Goal: Task Accomplishment & Management: Use online tool/utility

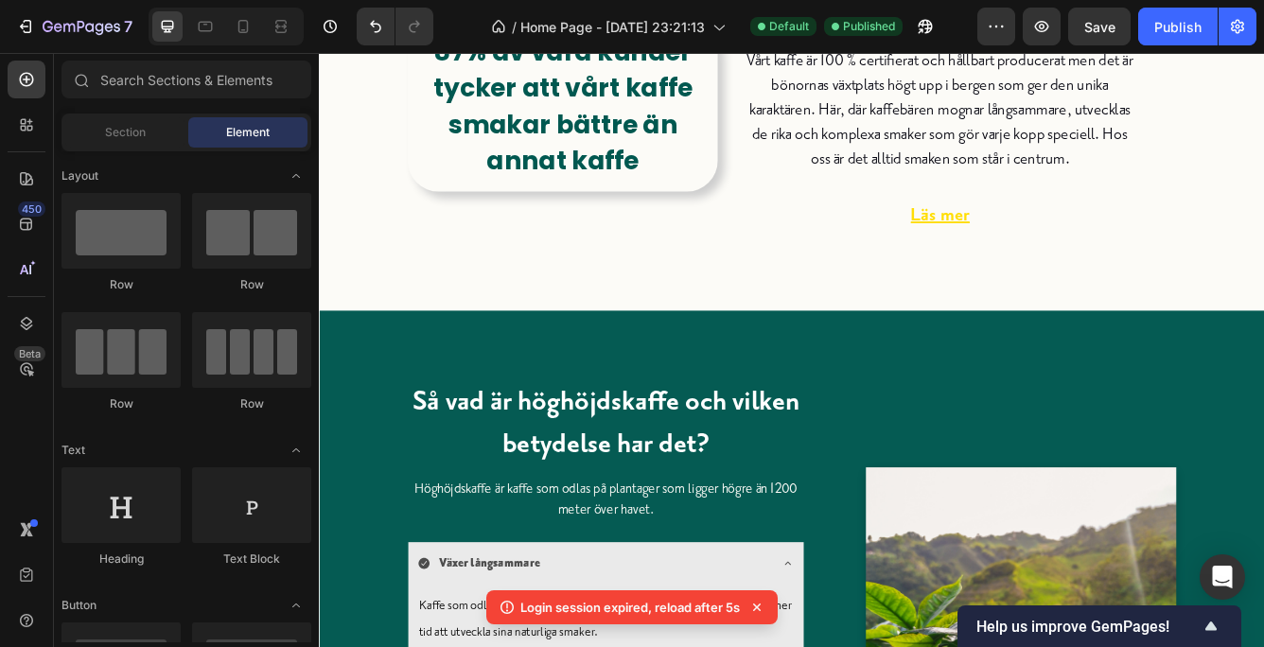
scroll to position [538, 0]
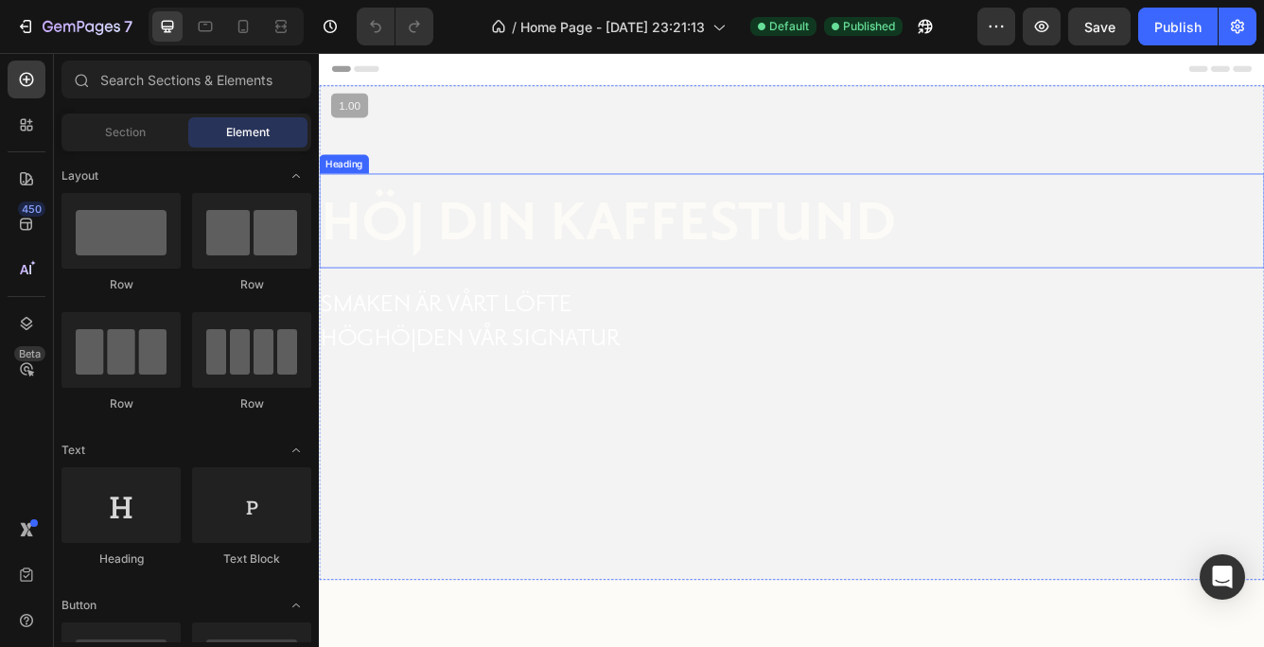
click at [574, 252] on strong "höj din kaffestund" at bounding box center [667, 258] width 692 height 79
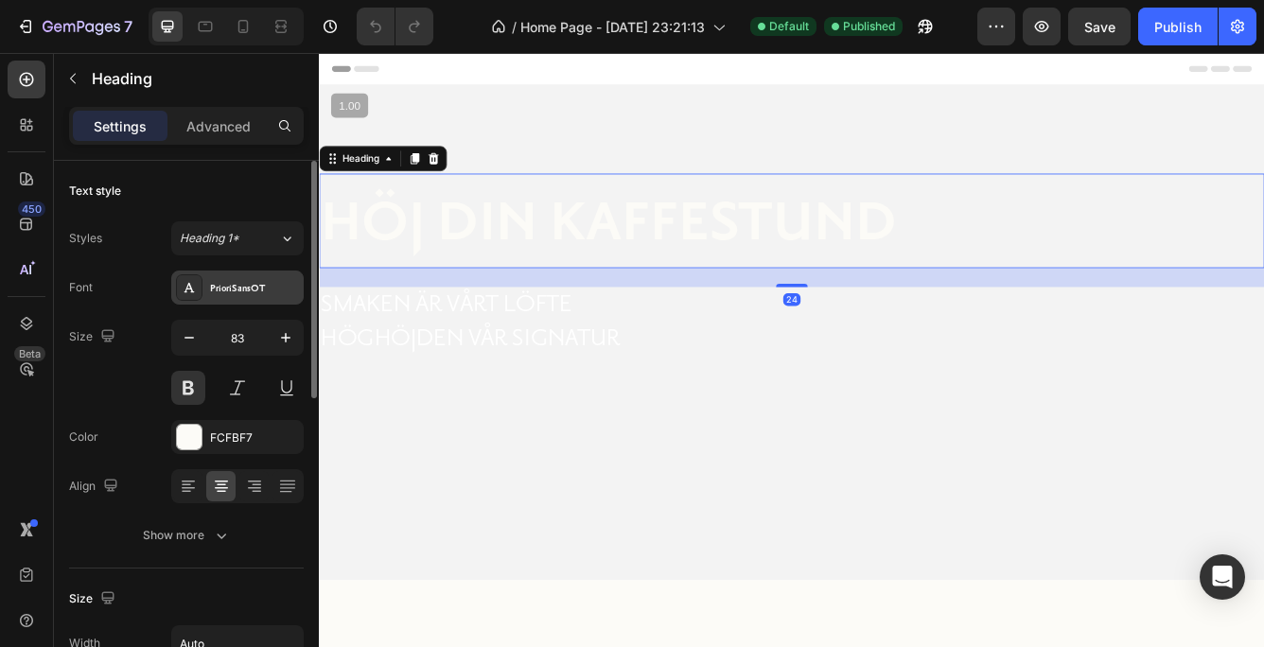
click at [243, 281] on div "PrioriSansOT" at bounding box center [254, 288] width 89 height 17
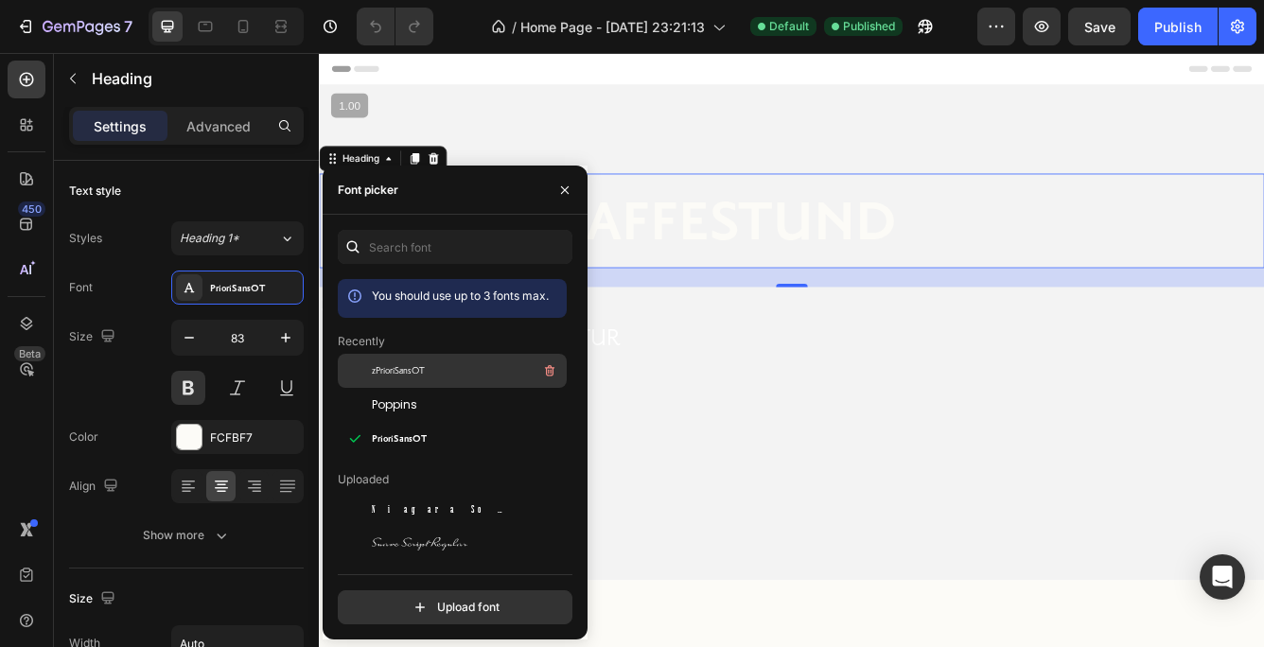
click at [388, 367] on span "zPrioriSansOT" at bounding box center [398, 370] width 53 height 17
click at [562, 186] on icon "button" at bounding box center [564, 190] width 15 height 15
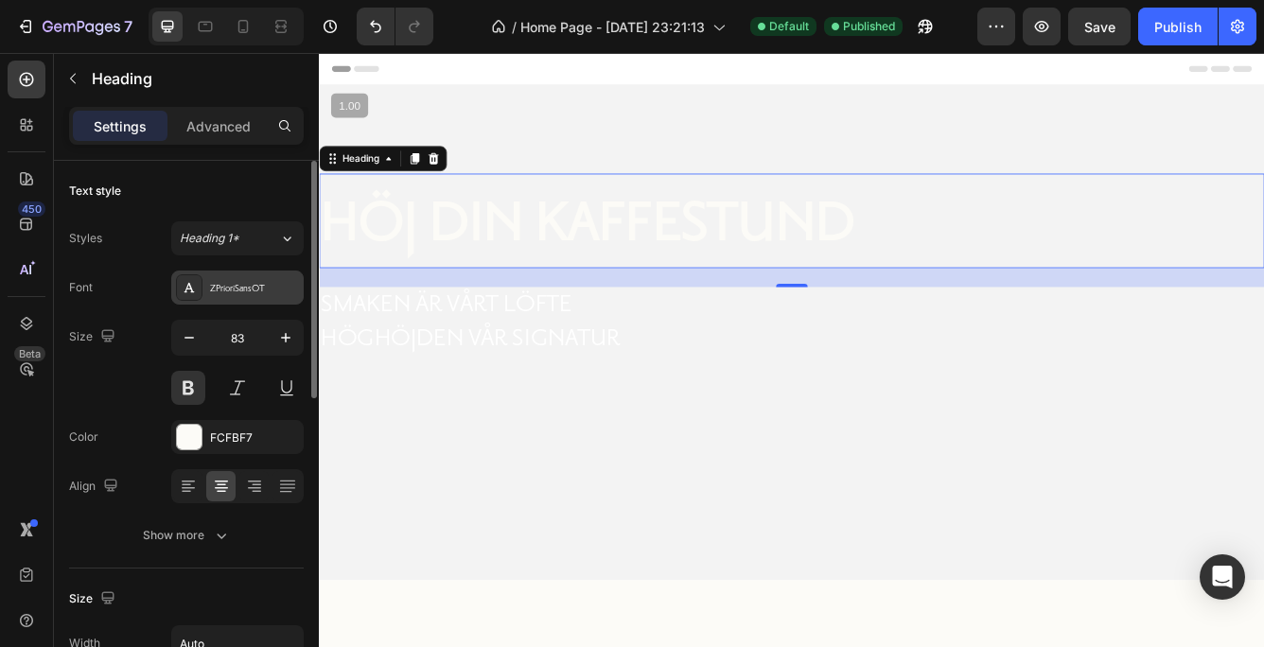
click at [250, 281] on div "ZPrioriSansOT" at bounding box center [254, 288] width 89 height 17
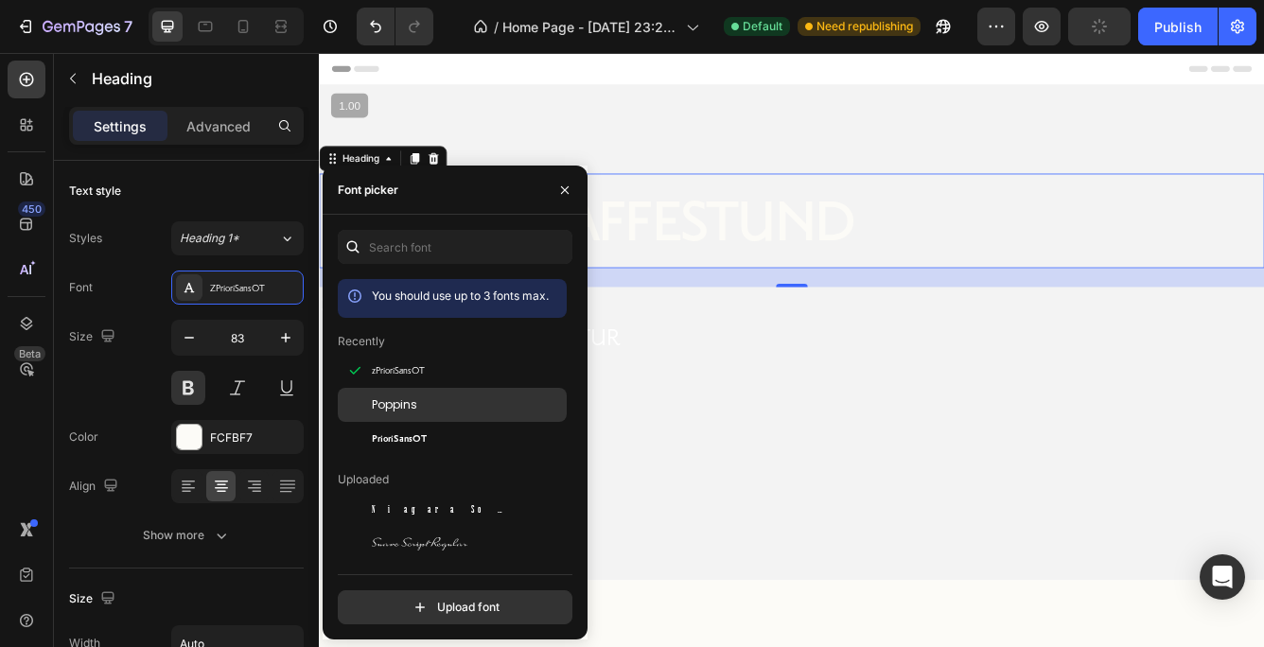
click at [375, 396] on span "Poppins" at bounding box center [394, 404] width 45 height 17
click at [560, 180] on button "button" at bounding box center [565, 190] width 30 height 30
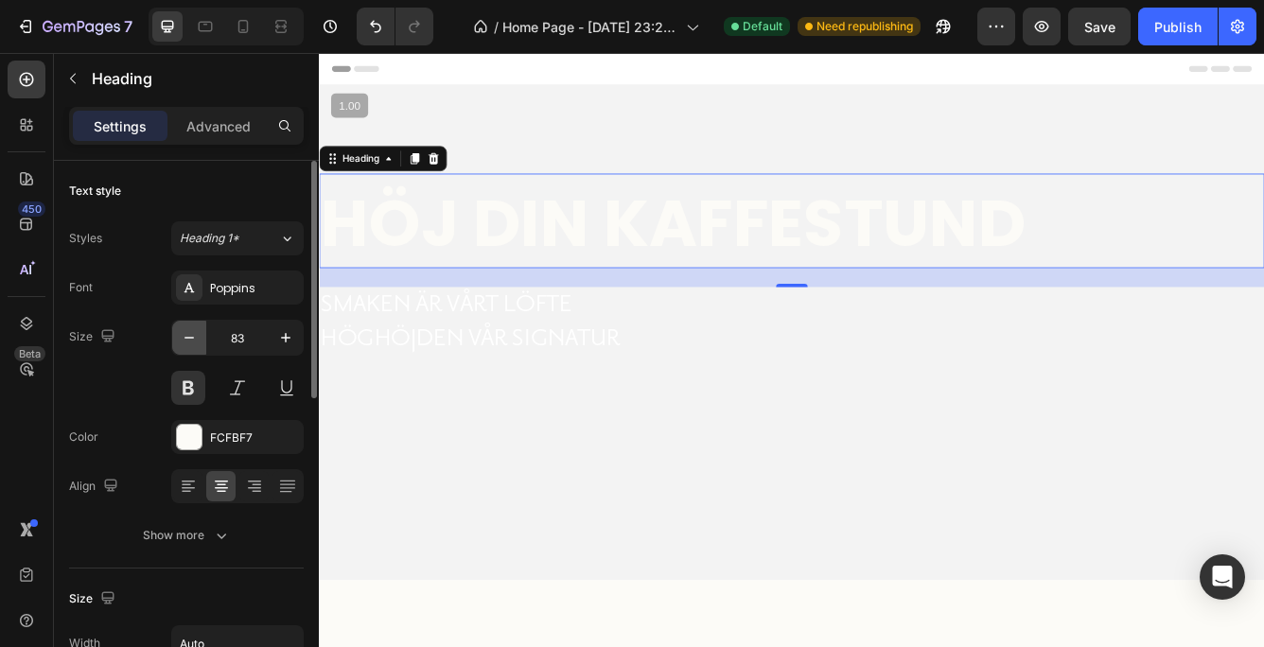
click at [189, 332] on icon "button" at bounding box center [189, 337] width 19 height 19
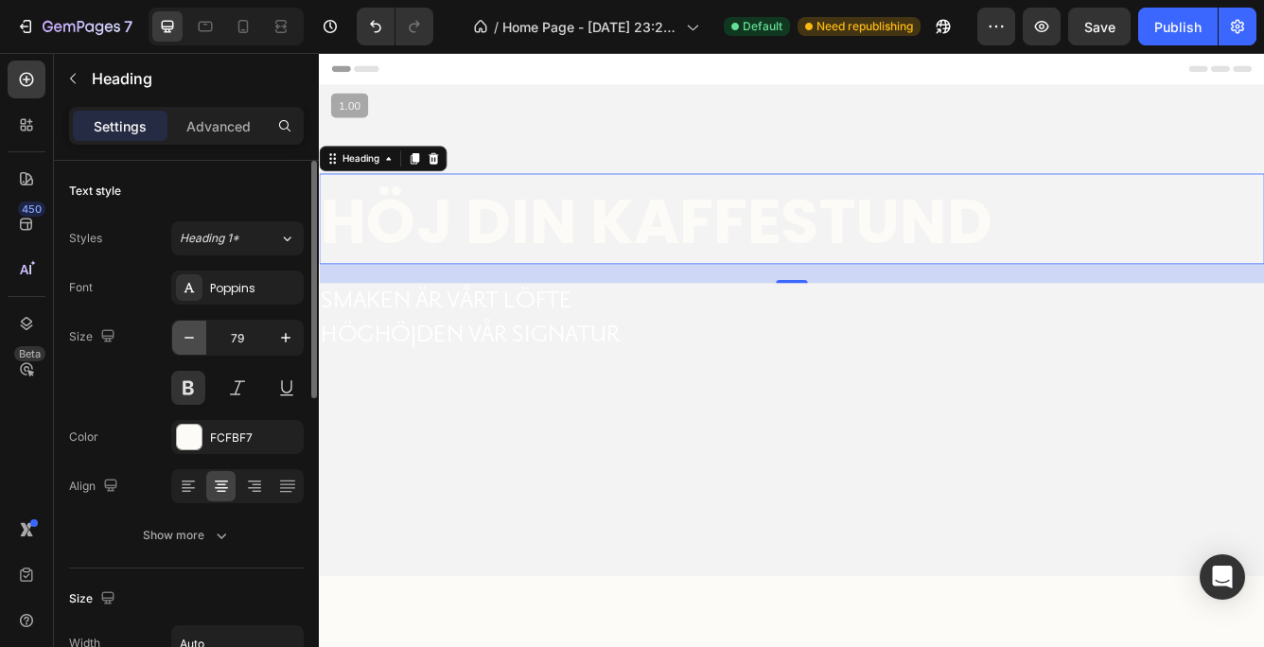
click at [189, 332] on icon "button" at bounding box center [189, 337] width 19 height 19
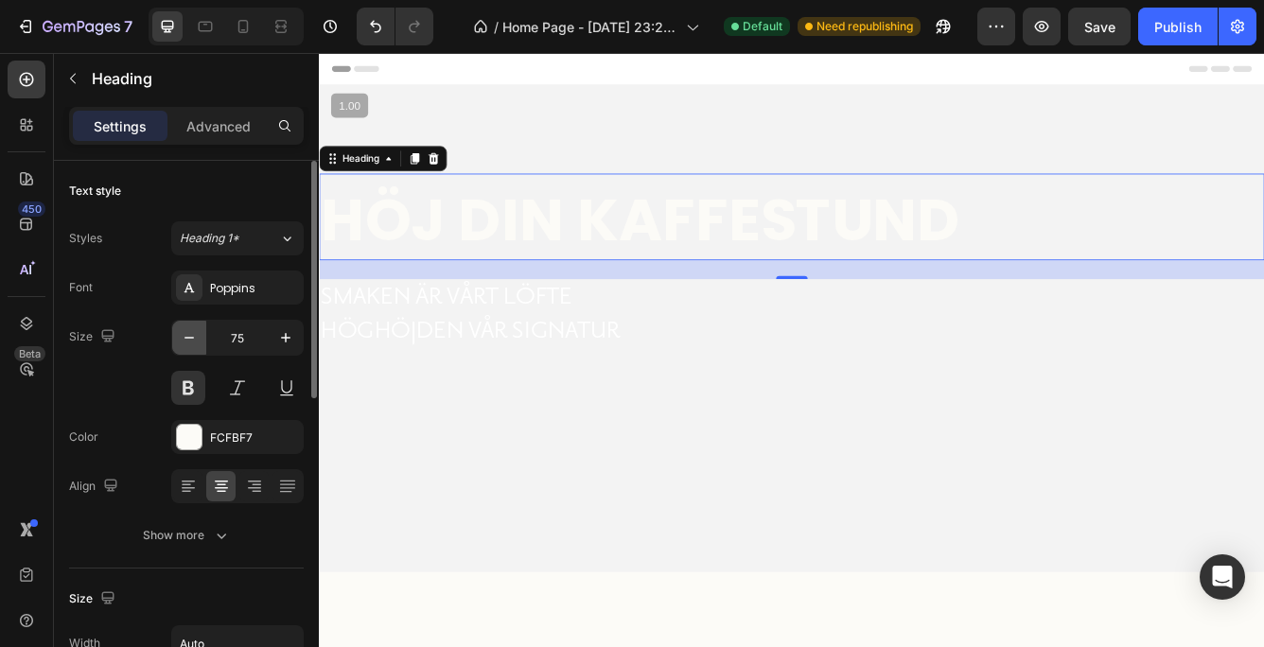
click at [189, 332] on icon "button" at bounding box center [189, 337] width 19 height 19
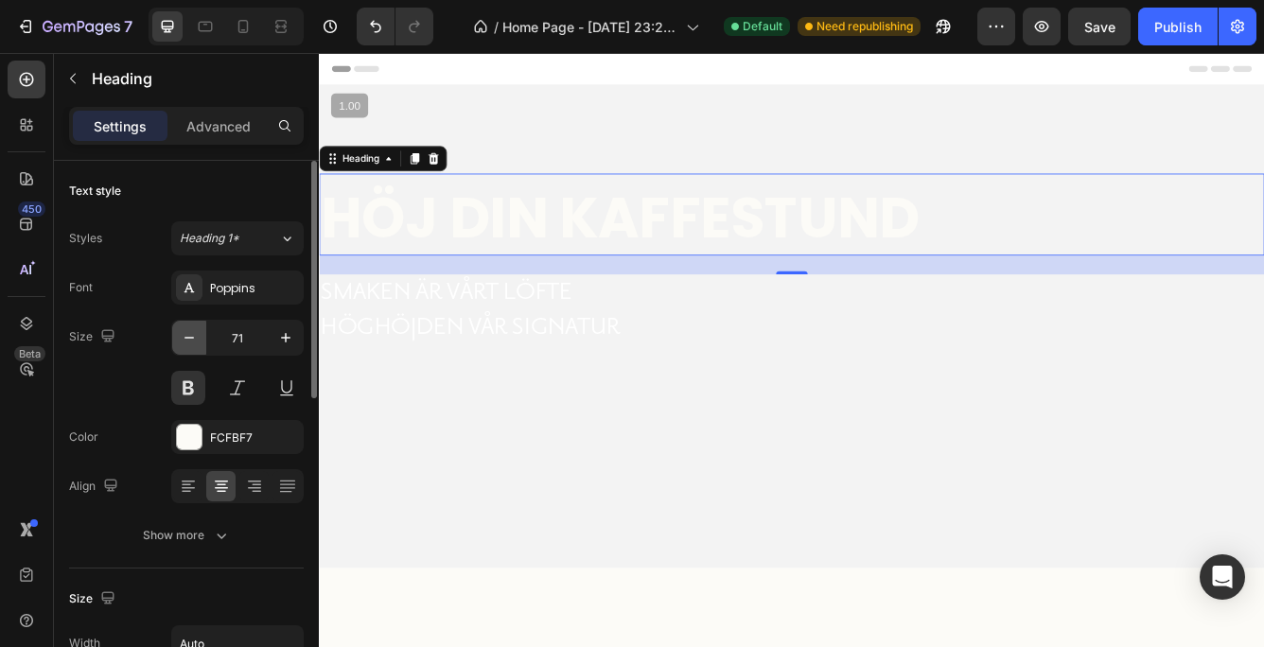
click at [189, 332] on icon "button" at bounding box center [189, 337] width 19 height 19
type input "69"
click at [505, 353] on p "Smaken är vårt löfte" at bounding box center [603, 339] width 564 height 41
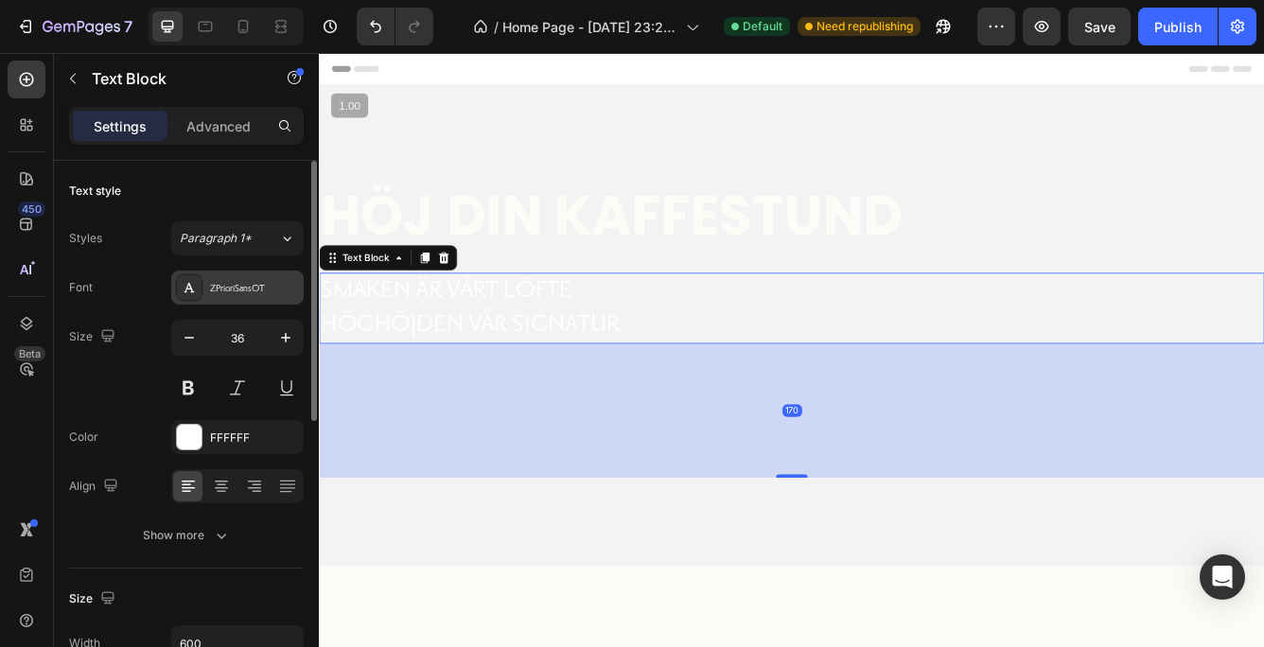
click at [254, 280] on div "ZPrioriSansOT" at bounding box center [254, 288] width 89 height 17
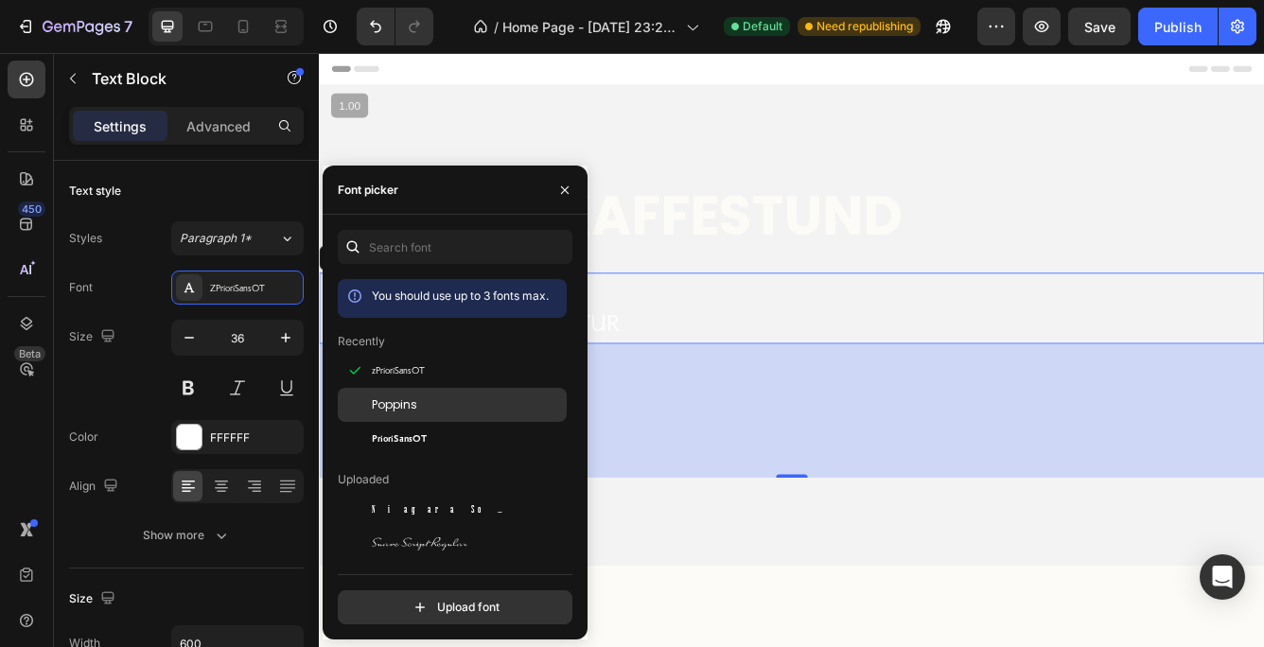
click at [374, 398] on span "Poppins" at bounding box center [394, 404] width 45 height 17
click at [565, 183] on icon "button" at bounding box center [564, 190] width 15 height 15
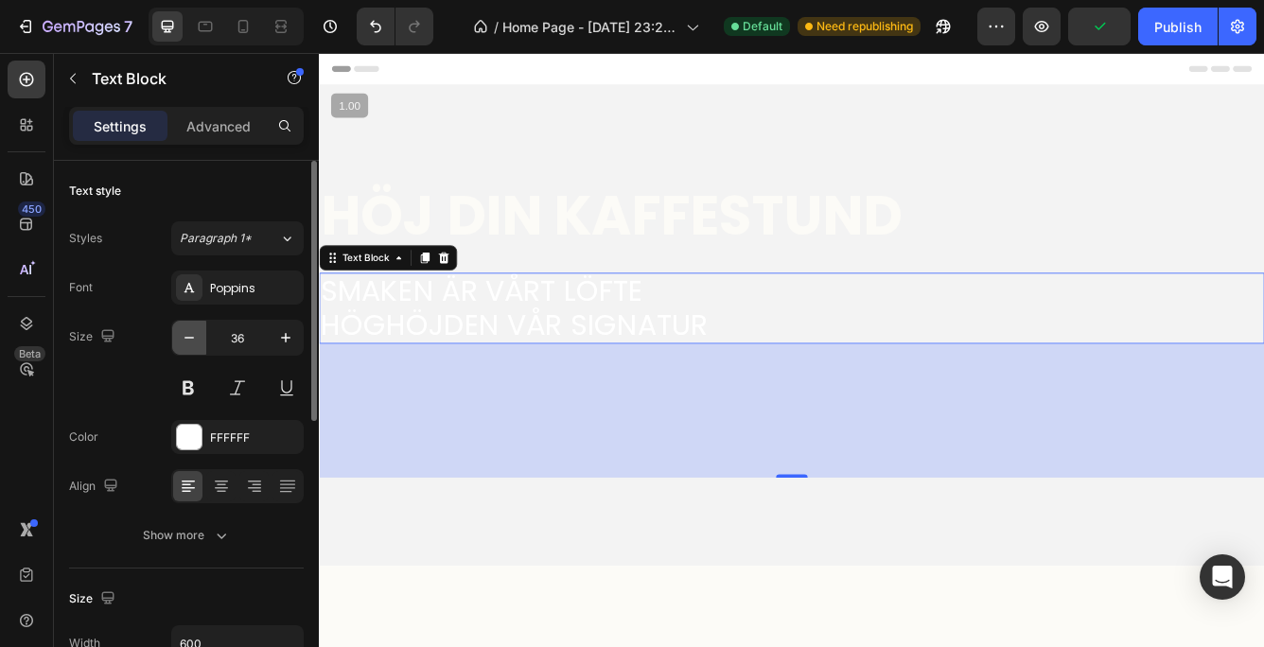
click at [185, 334] on icon "button" at bounding box center [189, 337] width 19 height 19
type input "34"
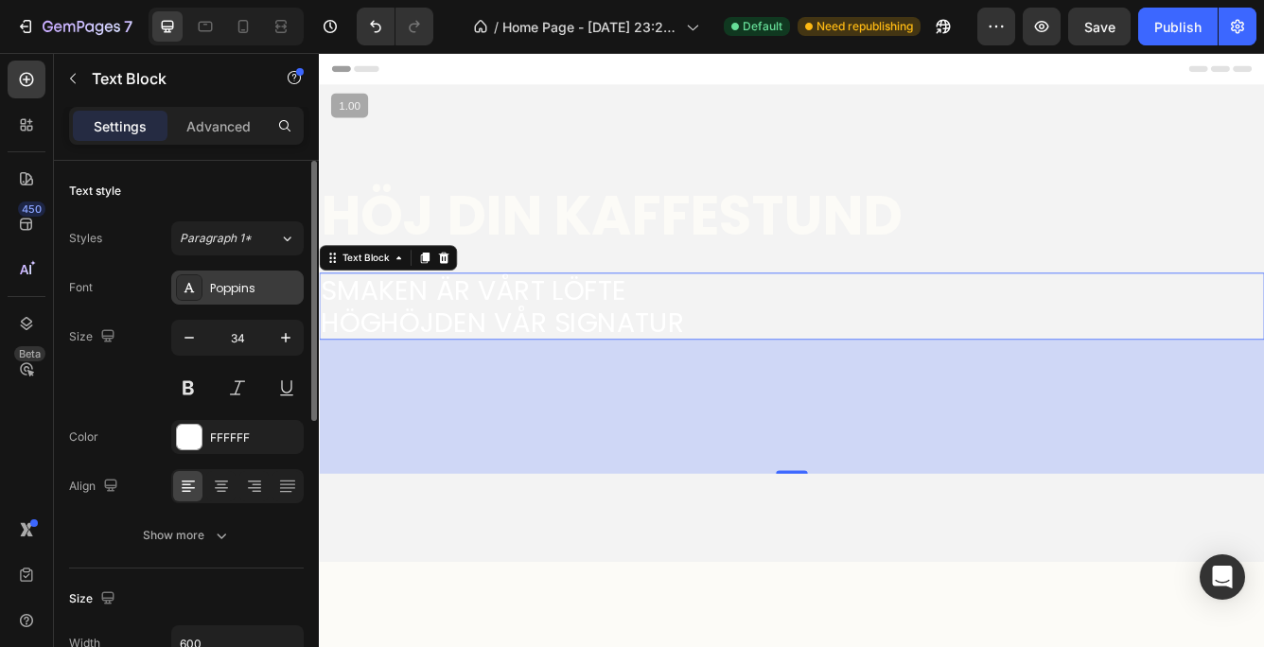
click at [229, 284] on div "Poppins" at bounding box center [254, 288] width 89 height 17
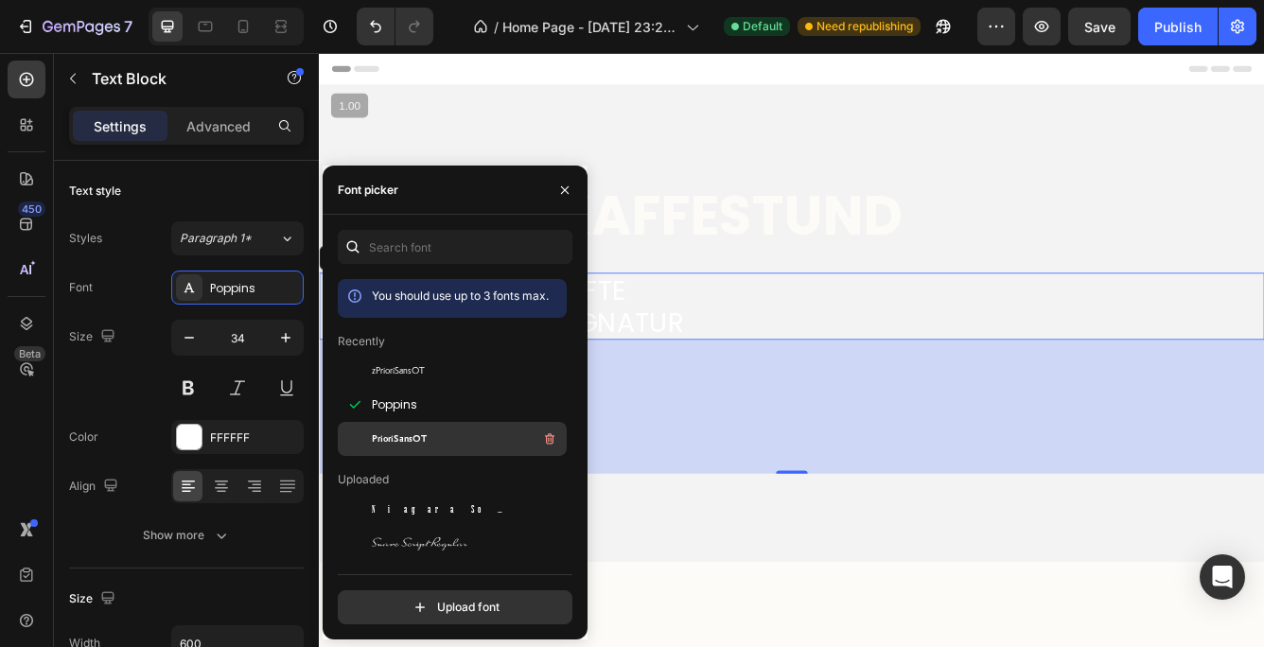
click at [375, 430] on span "PrioriSansOT" at bounding box center [399, 438] width 55 height 17
click at [564, 181] on button "button" at bounding box center [565, 190] width 30 height 30
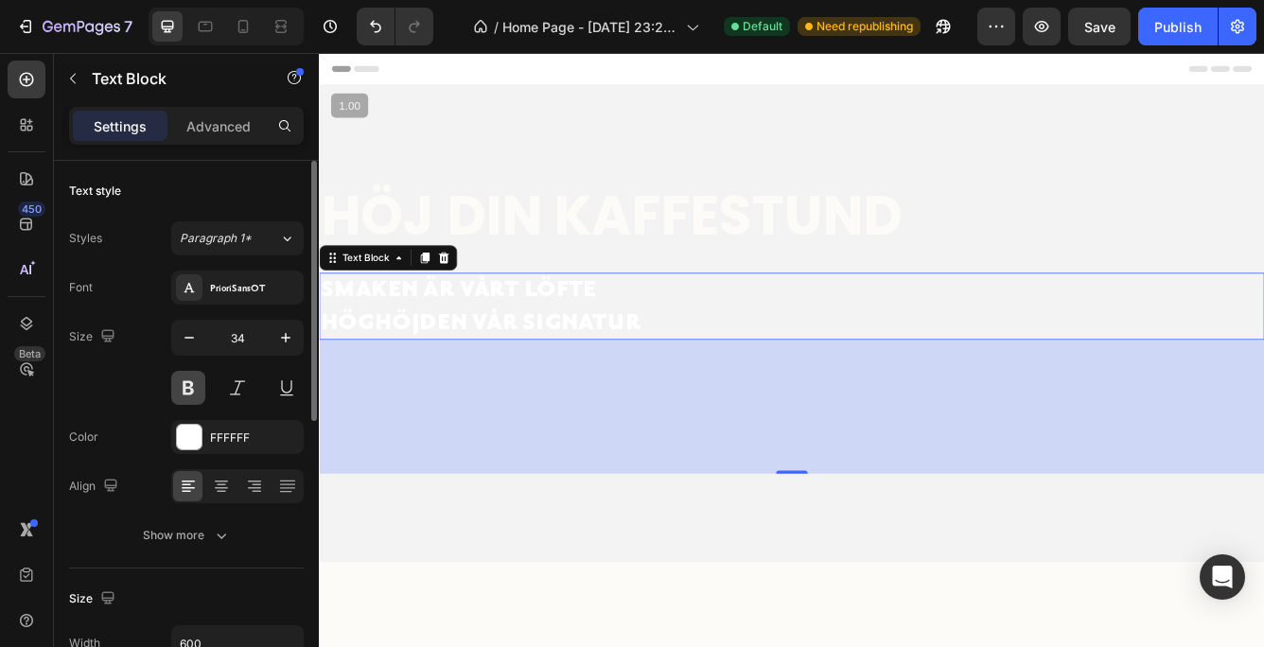
click at [187, 384] on button at bounding box center [188, 388] width 34 height 34
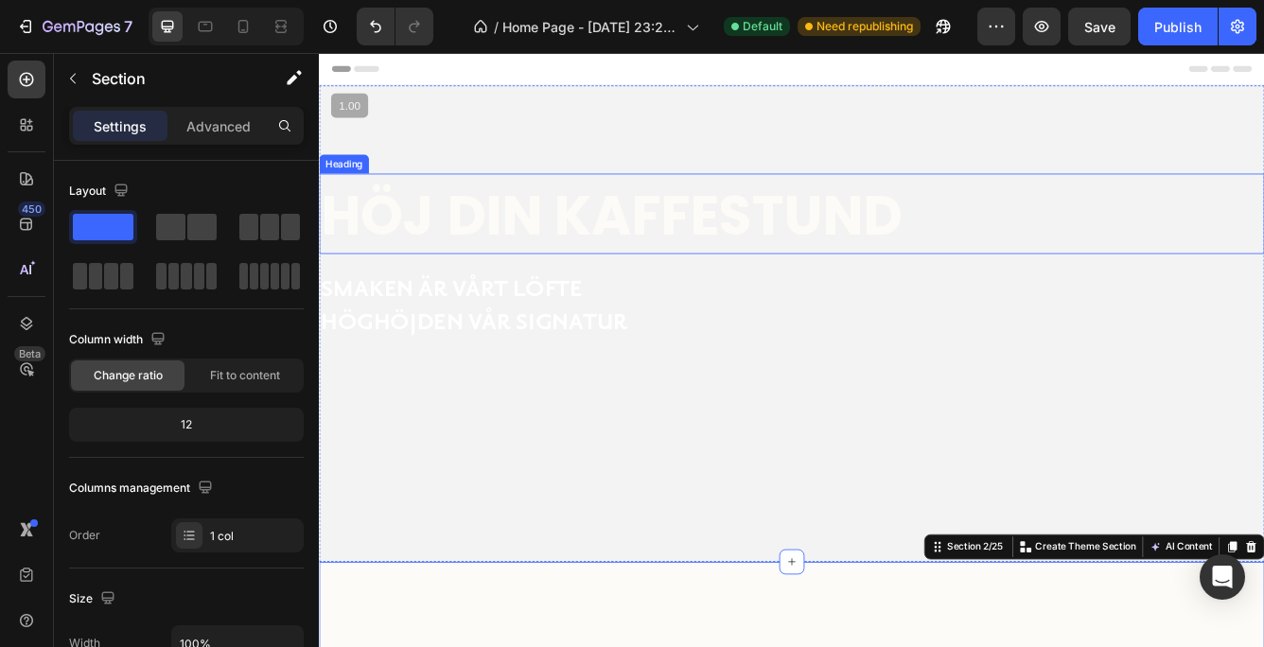
click at [959, 257] on strong "höj din kaffestund" at bounding box center [670, 248] width 698 height 91
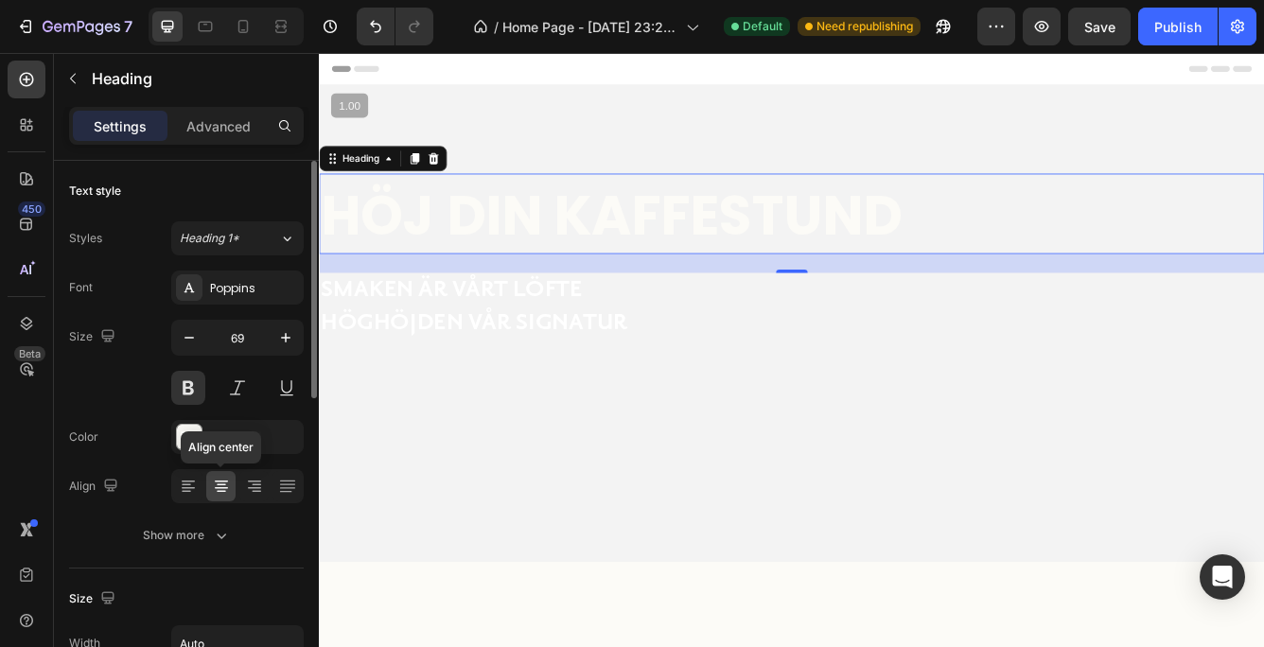
click at [219, 484] on icon at bounding box center [221, 485] width 9 height 2
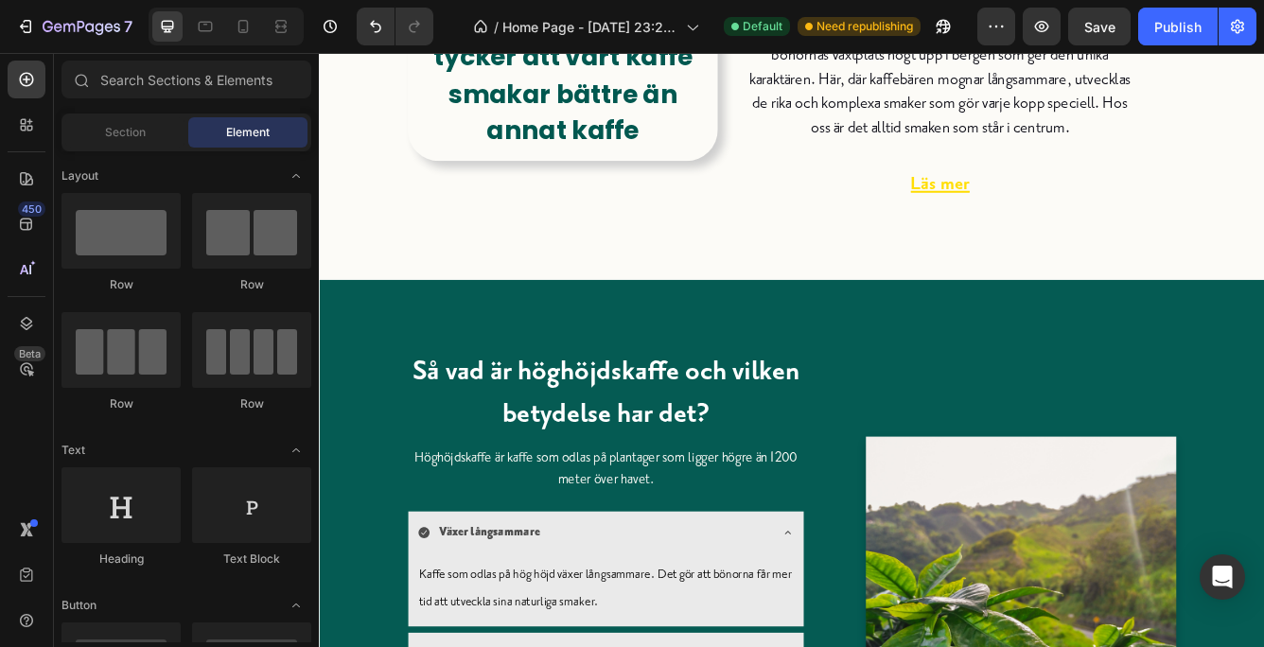
scroll to position [765, 0]
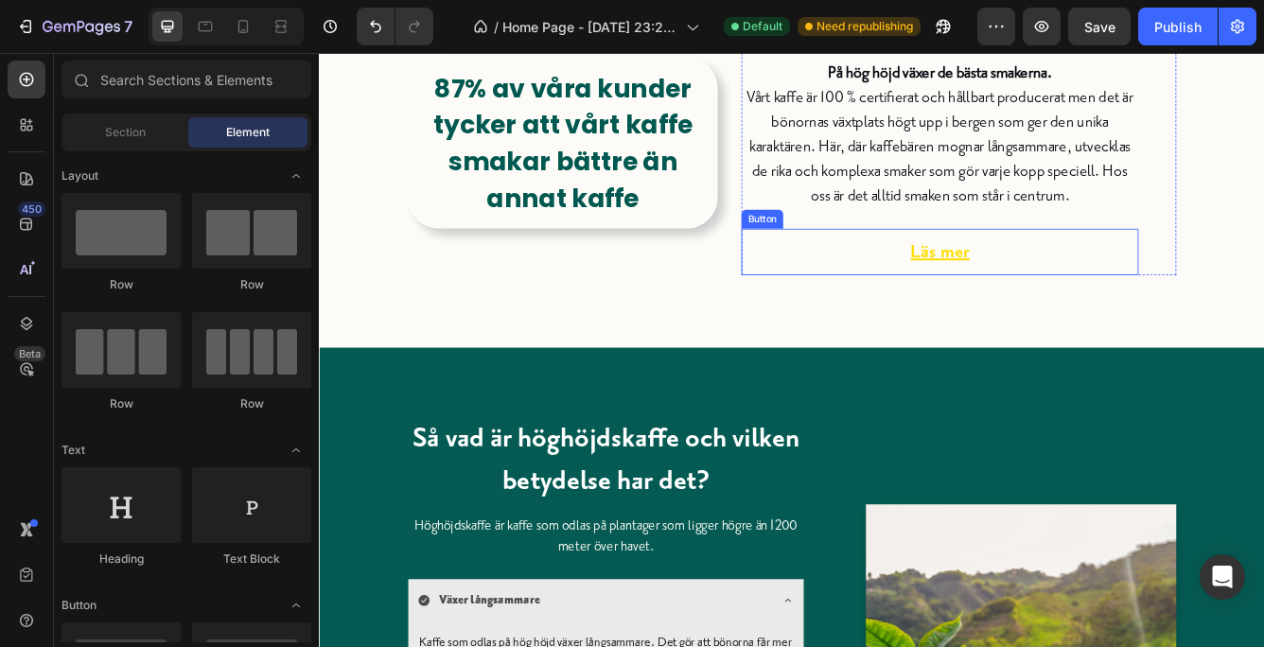
click at [1001, 294] on link "Läs mer" at bounding box center [1065, 292] width 162 height 56
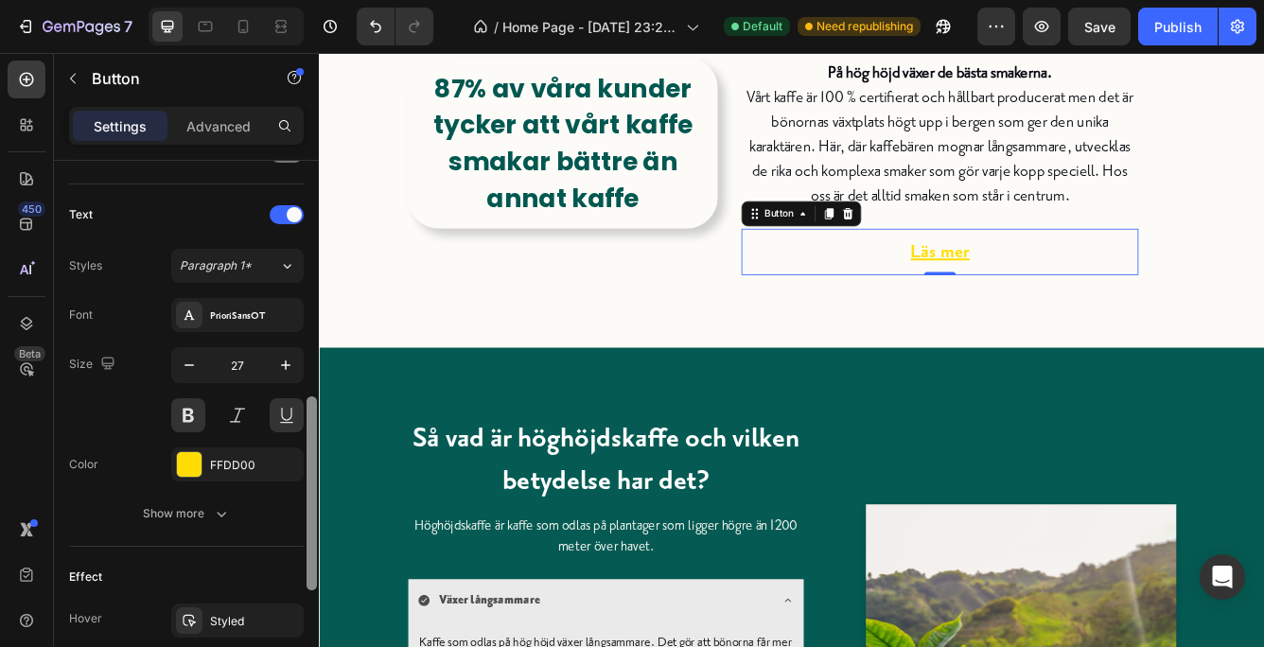
scroll to position [656, 0]
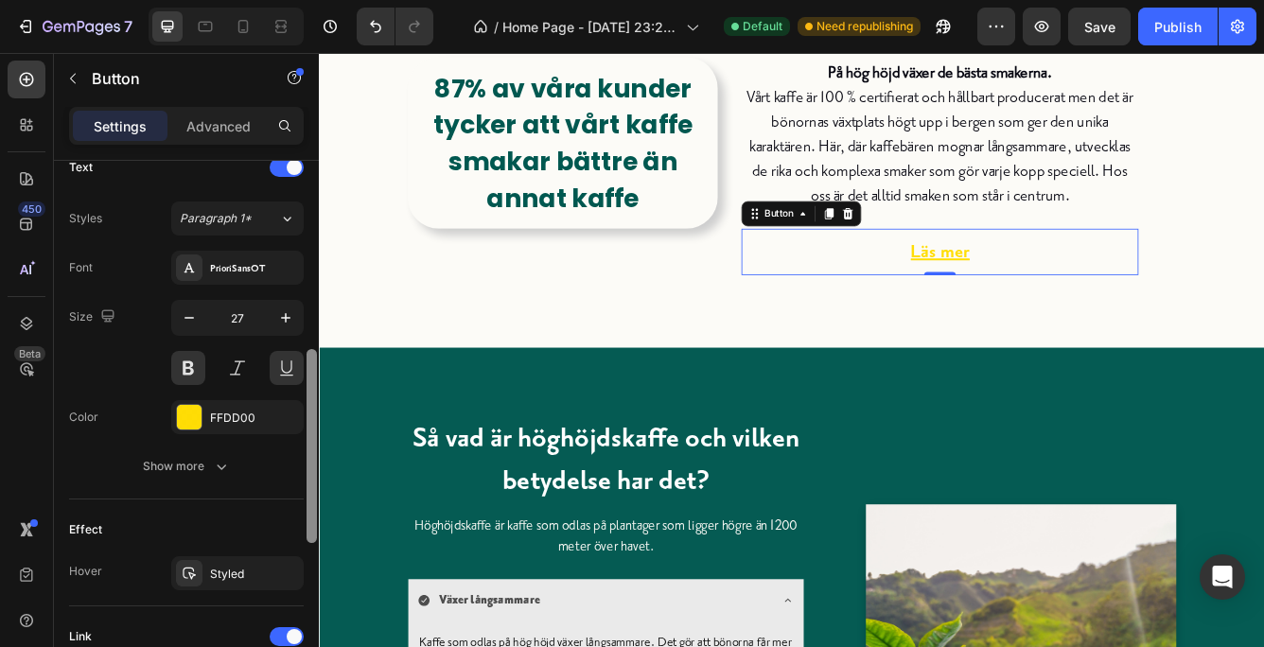
drag, startPoint x: 309, startPoint y: 286, endPoint x: 302, endPoint y: 521, distance: 235.7
click at [302, 521] on div "Size Width Auto Height Auto Padding 12, 48, 12, 48 Background Color Transparent…" at bounding box center [186, 431] width 265 height 540
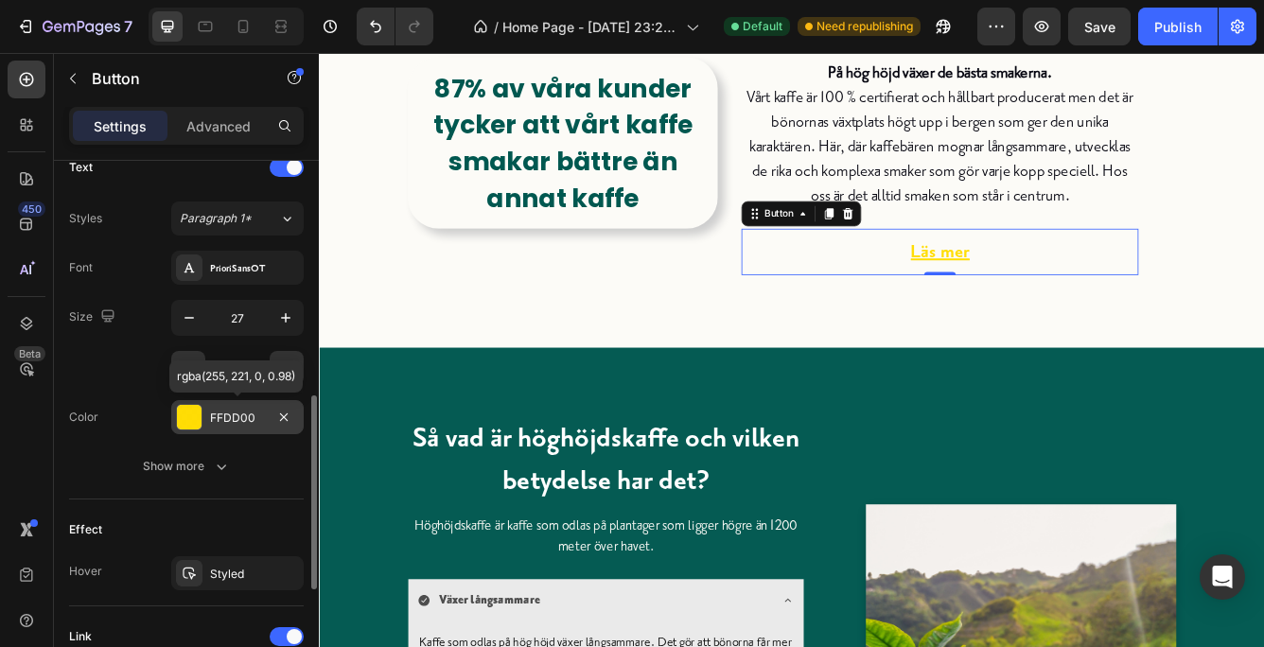
click at [236, 412] on div "FFDD00" at bounding box center [237, 418] width 55 height 17
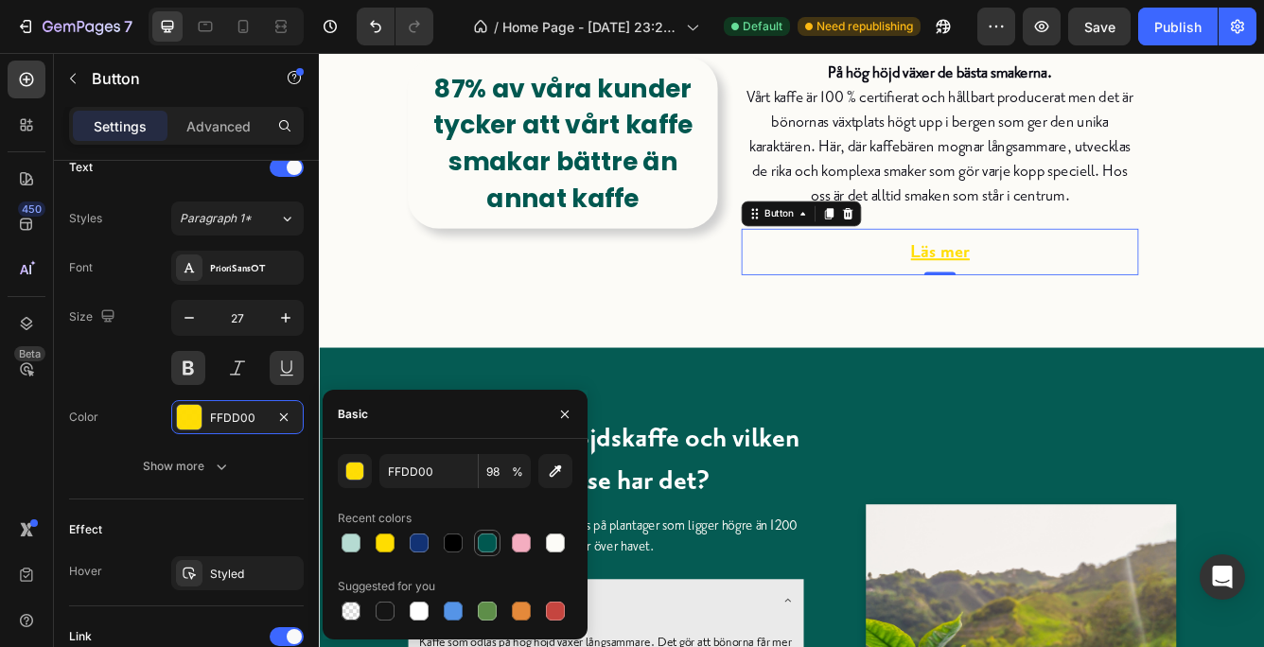
click at [484, 535] on div at bounding box center [487, 543] width 19 height 19
type input "005850"
type input "100"
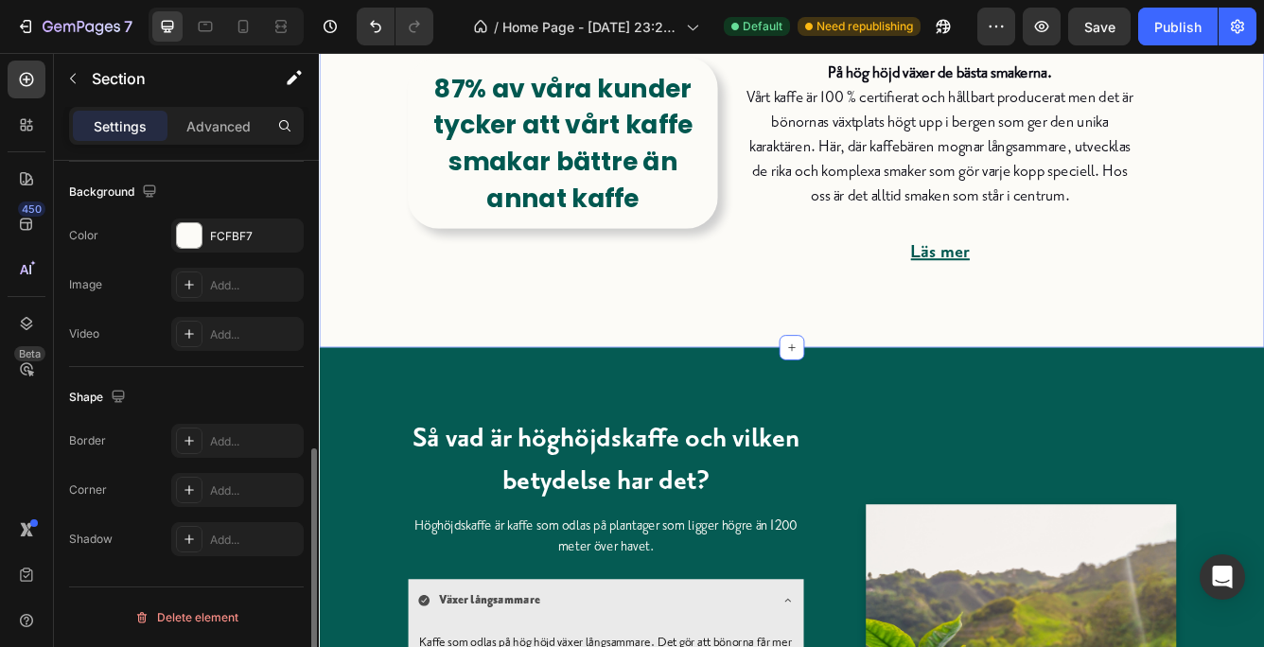
click at [1263, 265] on div "Smaken du söker finns här Heading På hög höjd växer de bästa smakerna. Vårt kaf…" at bounding box center [886, 167] width 1107 height 387
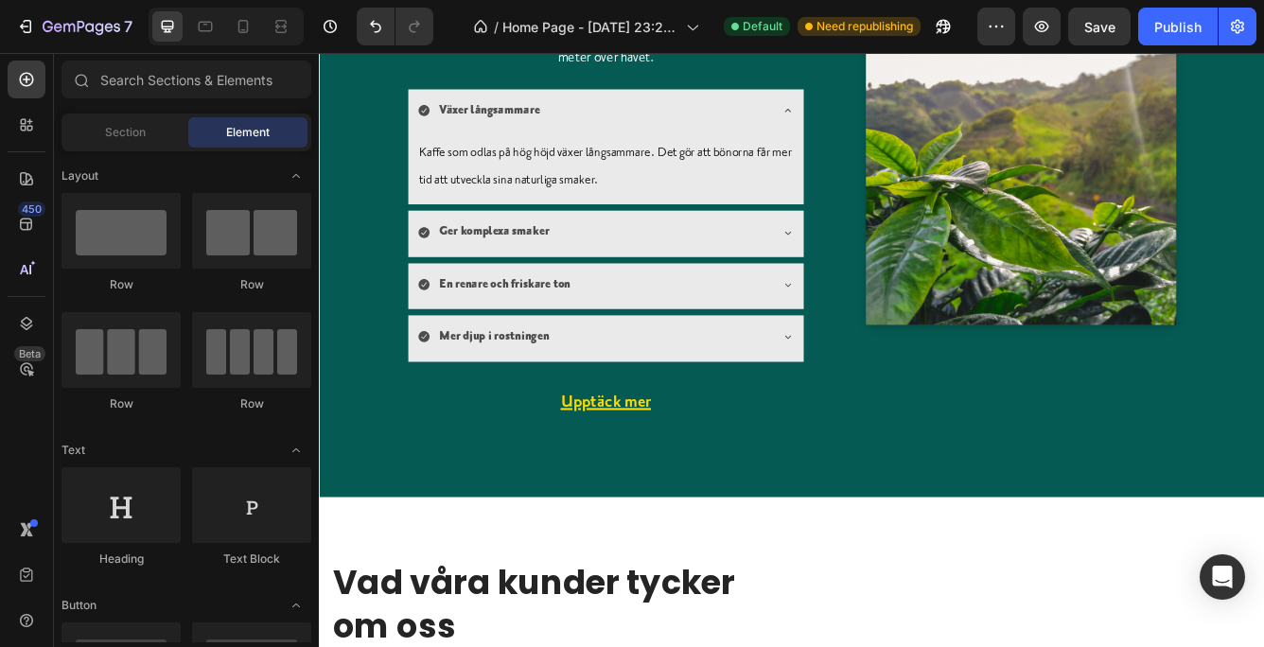
scroll to position [1361, 0]
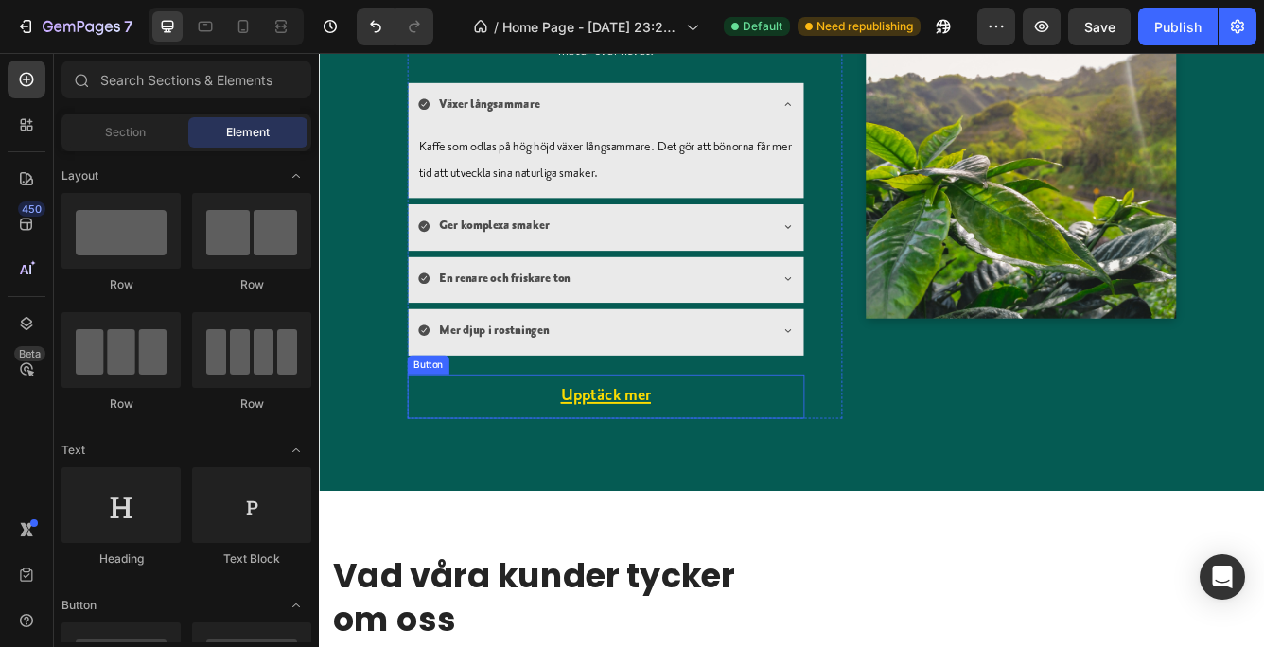
click at [736, 462] on link "Upptäck mer" at bounding box center [663, 466] width 200 height 54
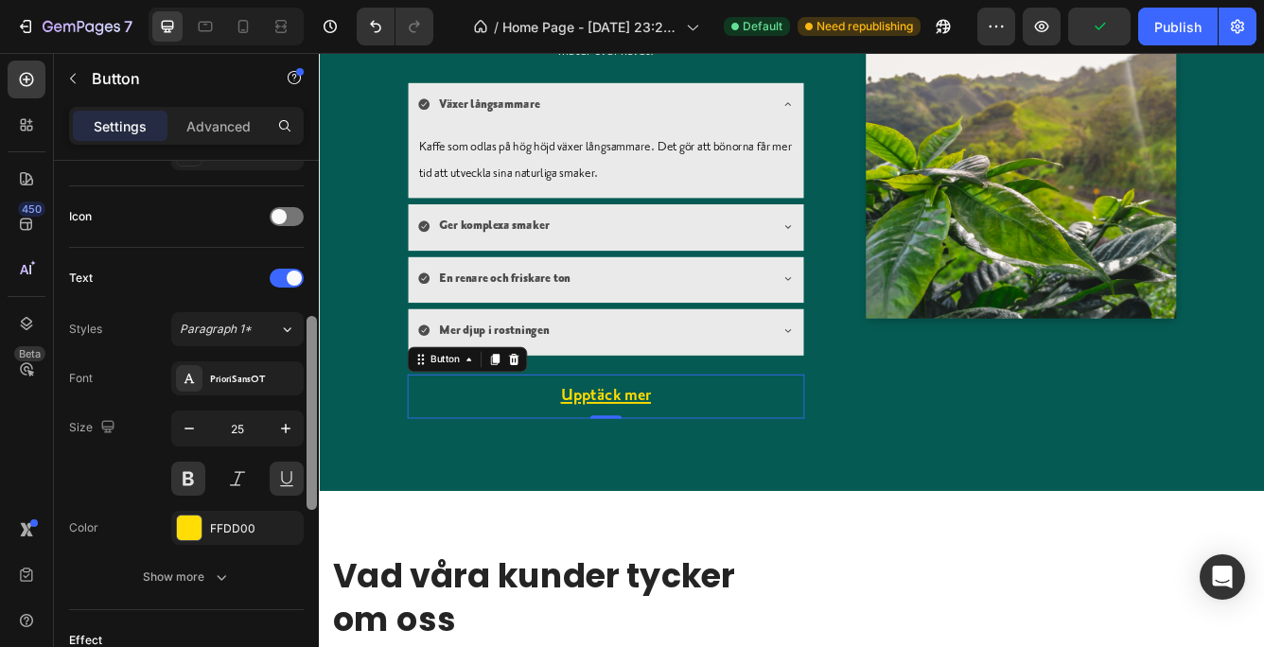
scroll to position [561, 0]
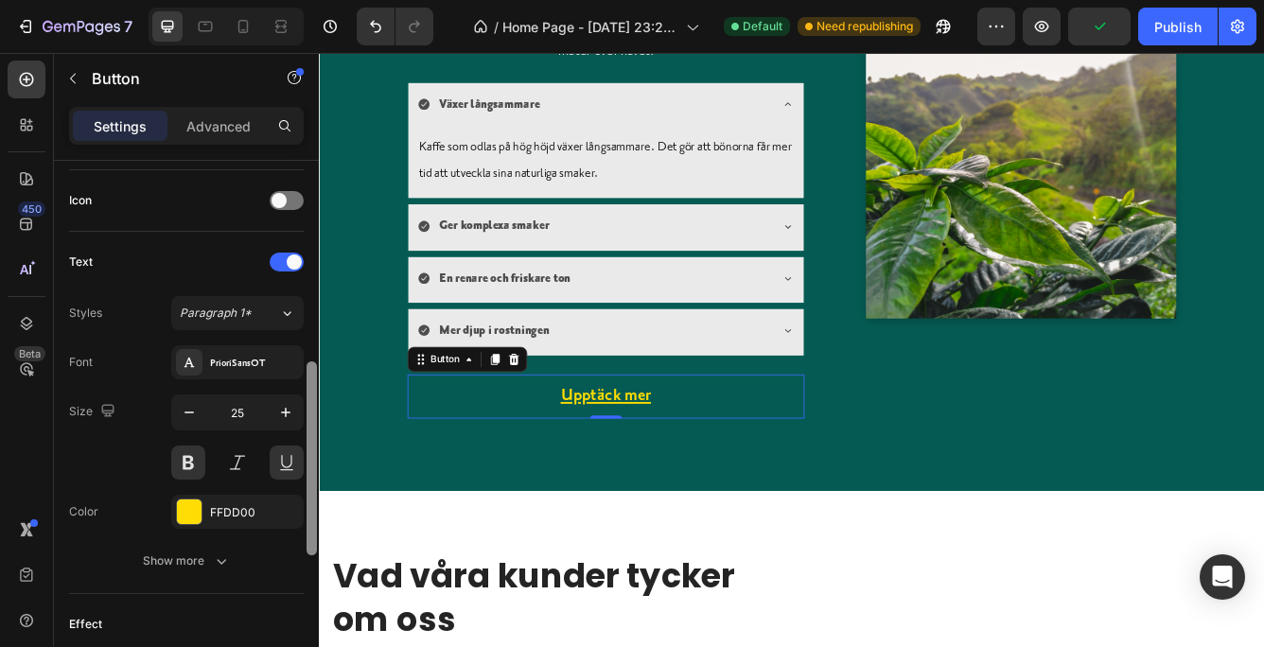
drag, startPoint x: 312, startPoint y: 346, endPoint x: 307, endPoint y: 548, distance: 201.6
click at [307, 548] on div at bounding box center [312, 458] width 10 height 194
click at [248, 502] on div "FFDD00" at bounding box center [237, 512] width 132 height 34
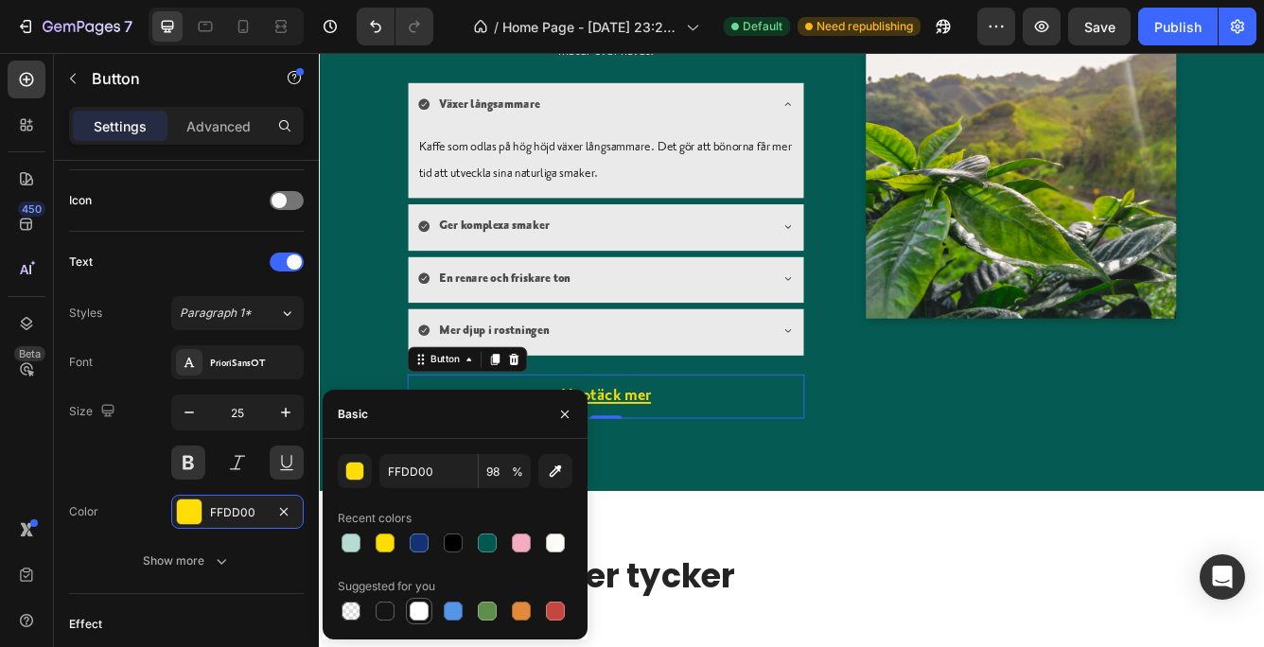
click at [419, 604] on div at bounding box center [419, 611] width 19 height 19
type input "FFFFFF"
type input "100"
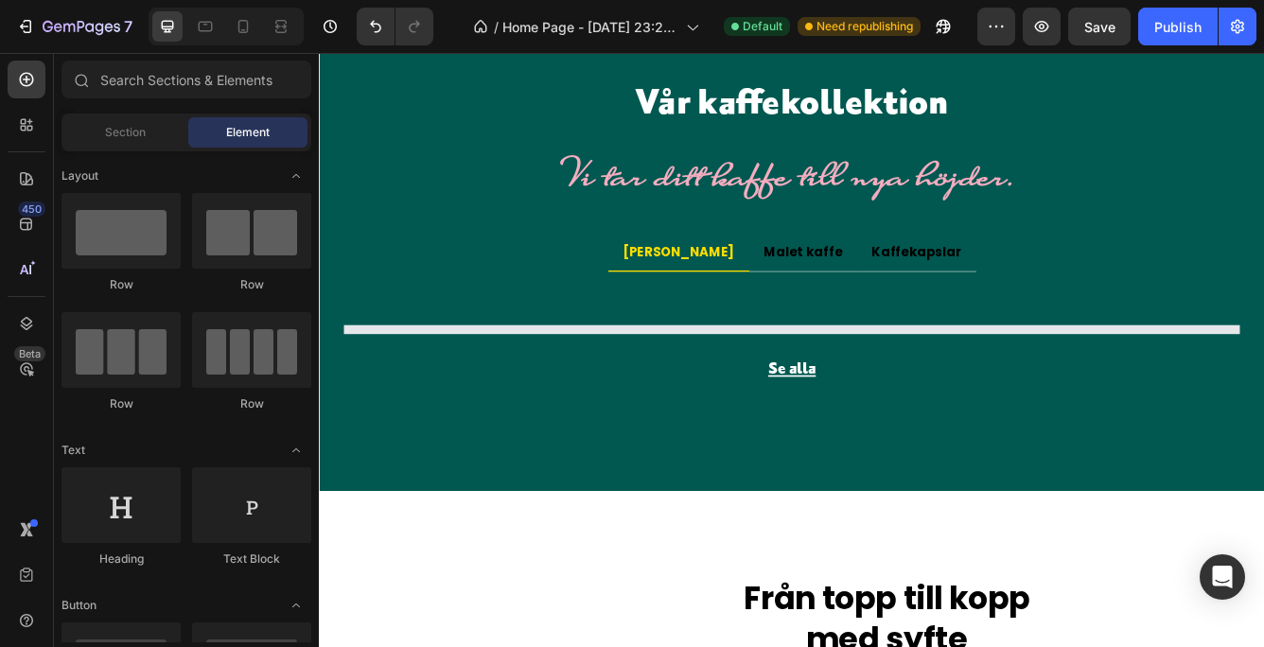
scroll to position [2588, 0]
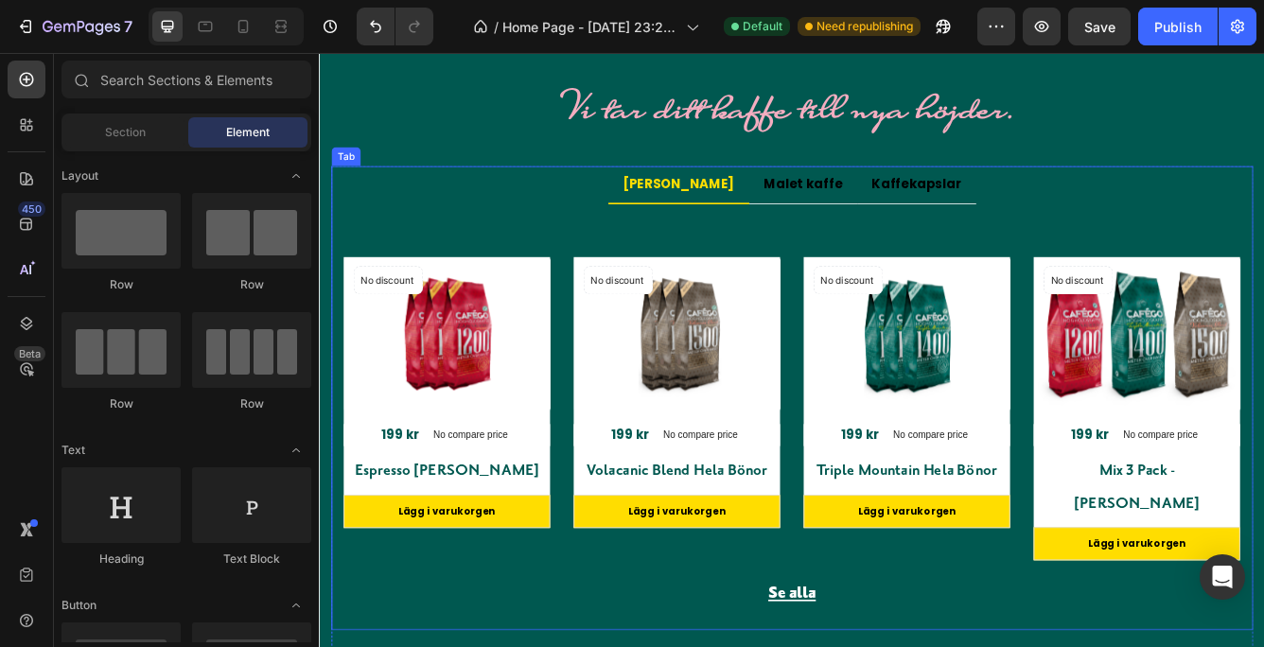
click at [783, 222] on p "[PERSON_NAME]" at bounding box center [750, 211] width 133 height 23
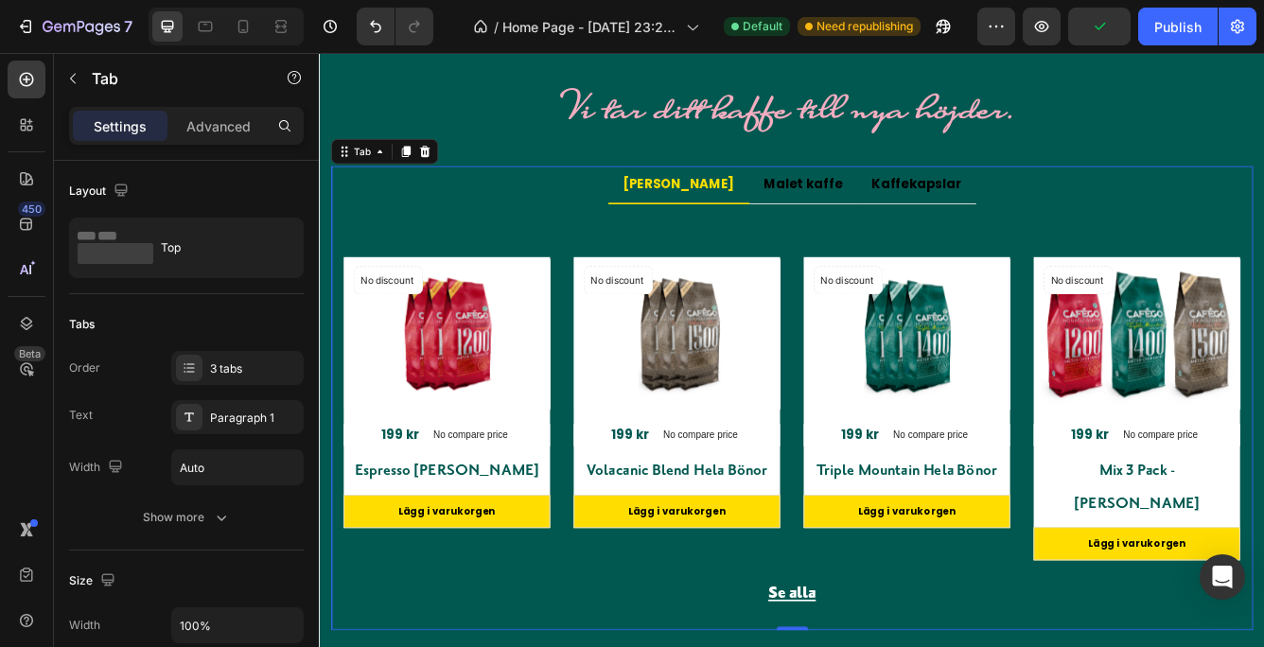
click at [679, 235] on ul "Hela bönor Malet kaffe Kaffekapslar" at bounding box center [886, 211] width 1107 height 45
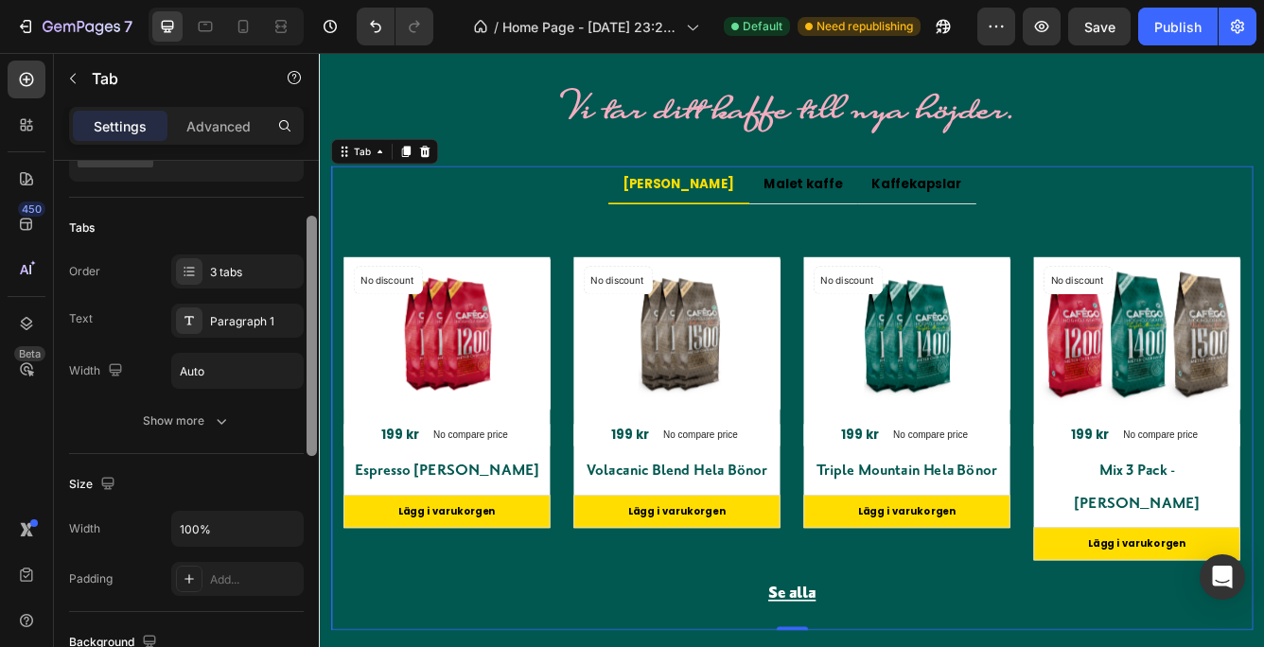
scroll to position [105, 0]
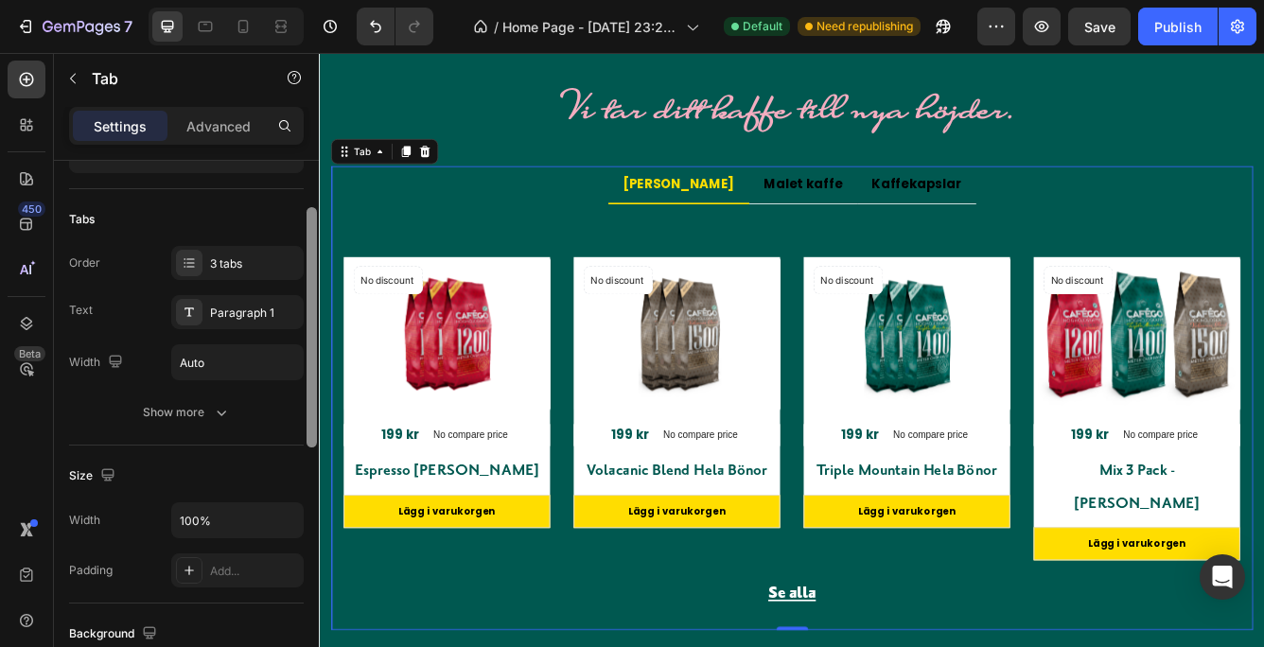
drag, startPoint x: 308, startPoint y: 322, endPoint x: 308, endPoint y: 369, distance: 47.3
click at [308, 369] on div at bounding box center [312, 327] width 10 height 240
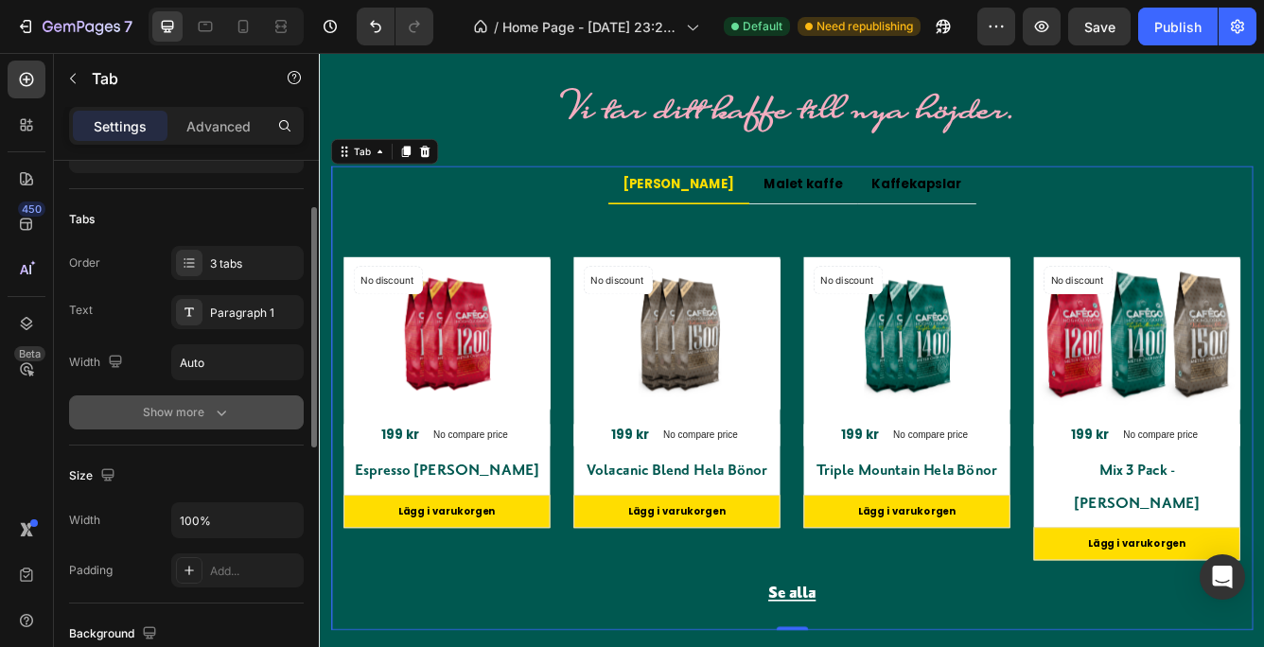
click at [222, 408] on icon "button" at bounding box center [221, 412] width 19 height 19
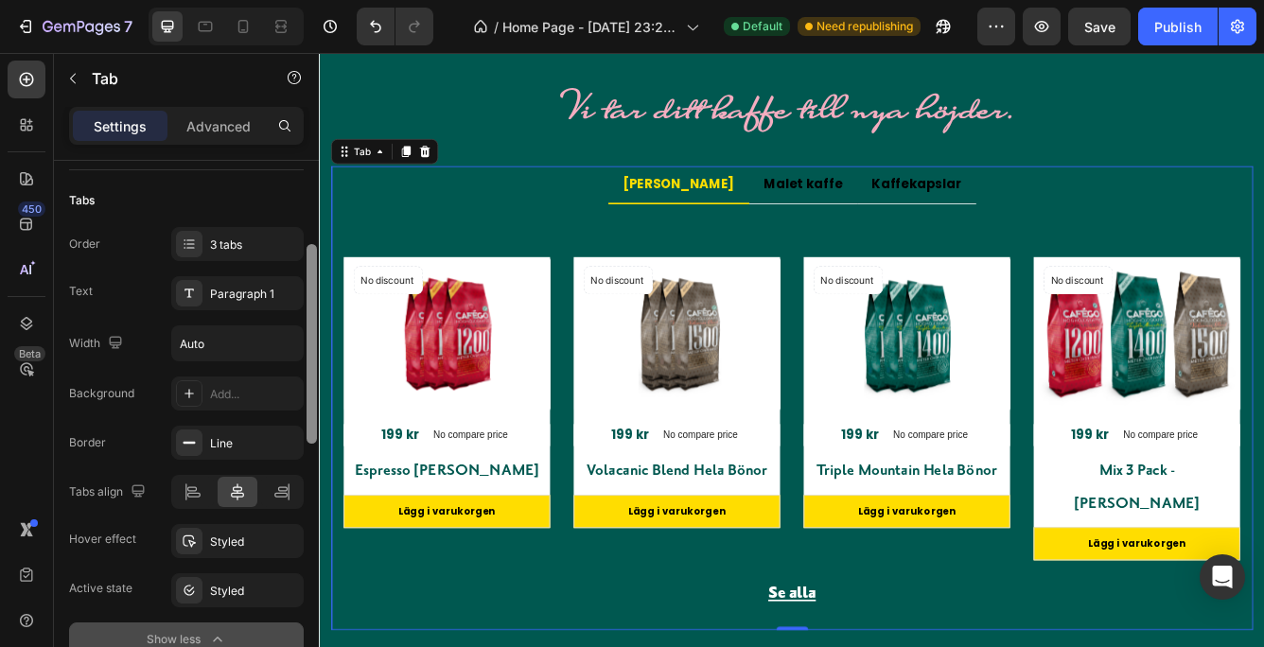
scroll to position [96, 0]
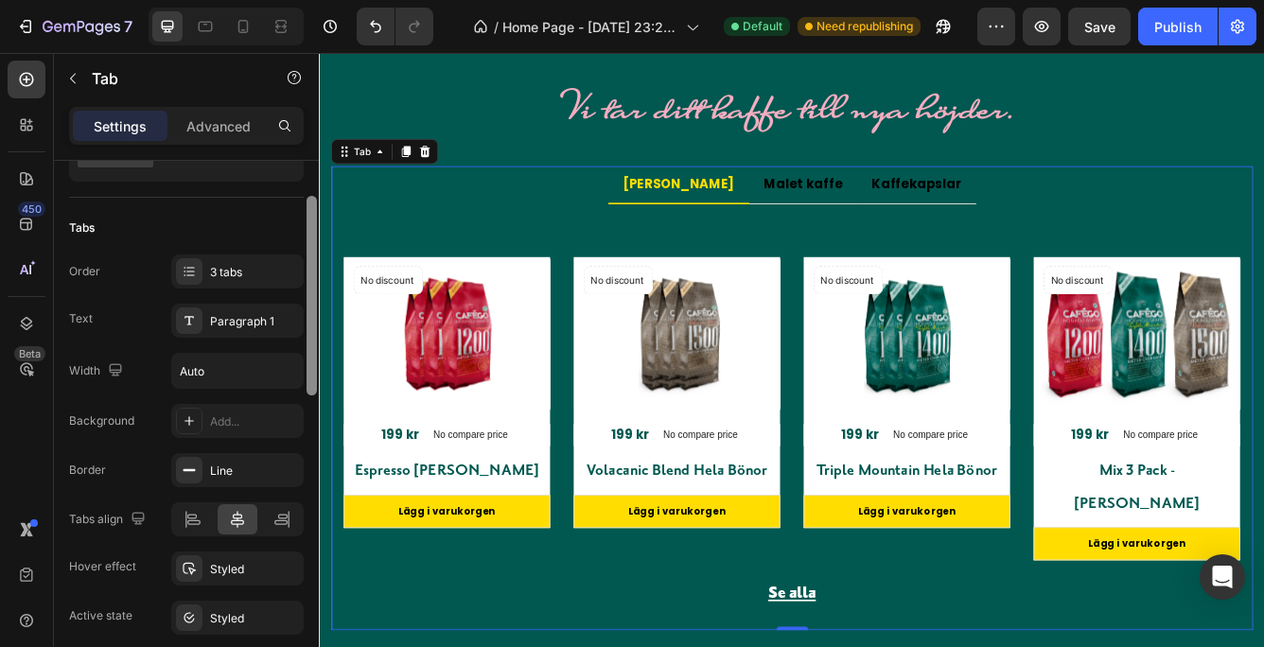
click at [307, 365] on div at bounding box center [312, 296] width 10 height 200
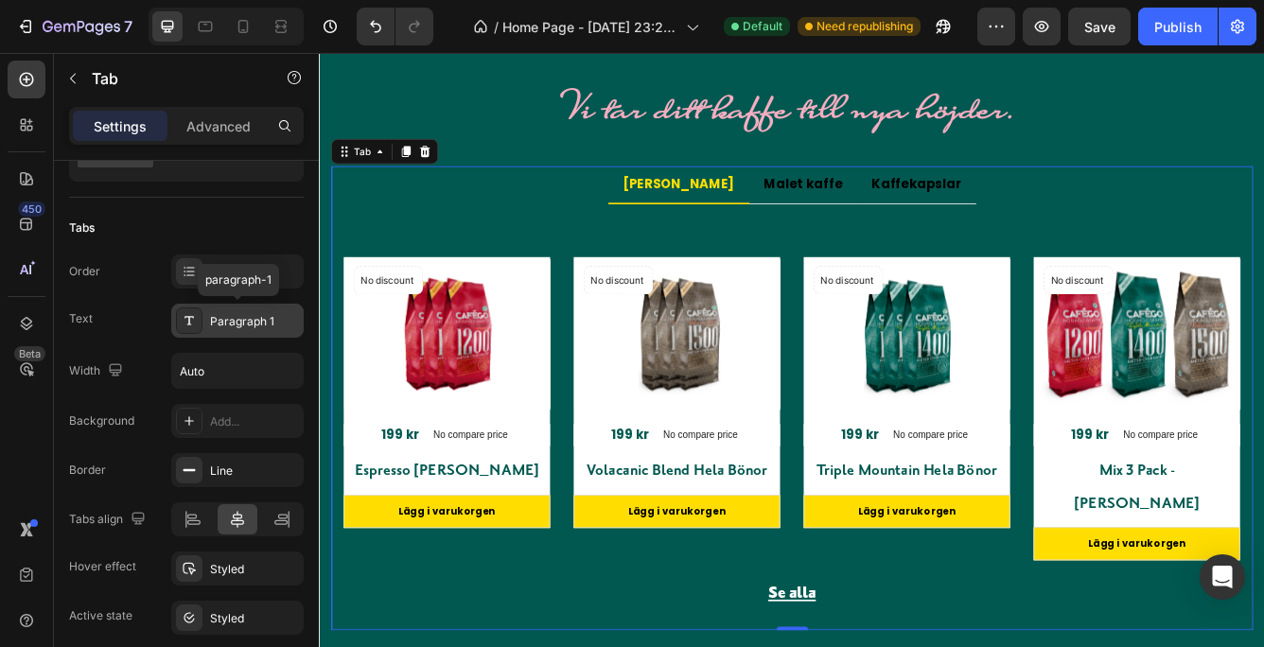
click at [248, 314] on div "Paragraph 1" at bounding box center [254, 321] width 89 height 17
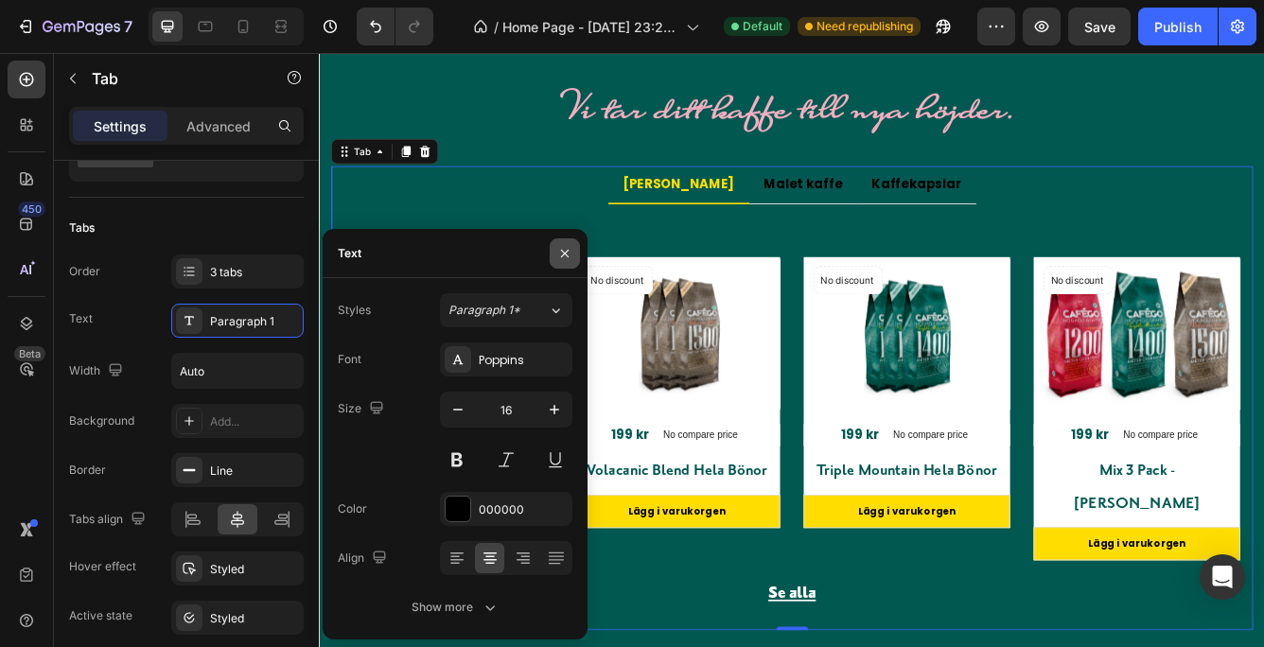
click at [562, 246] on icon "button" at bounding box center [564, 253] width 15 height 15
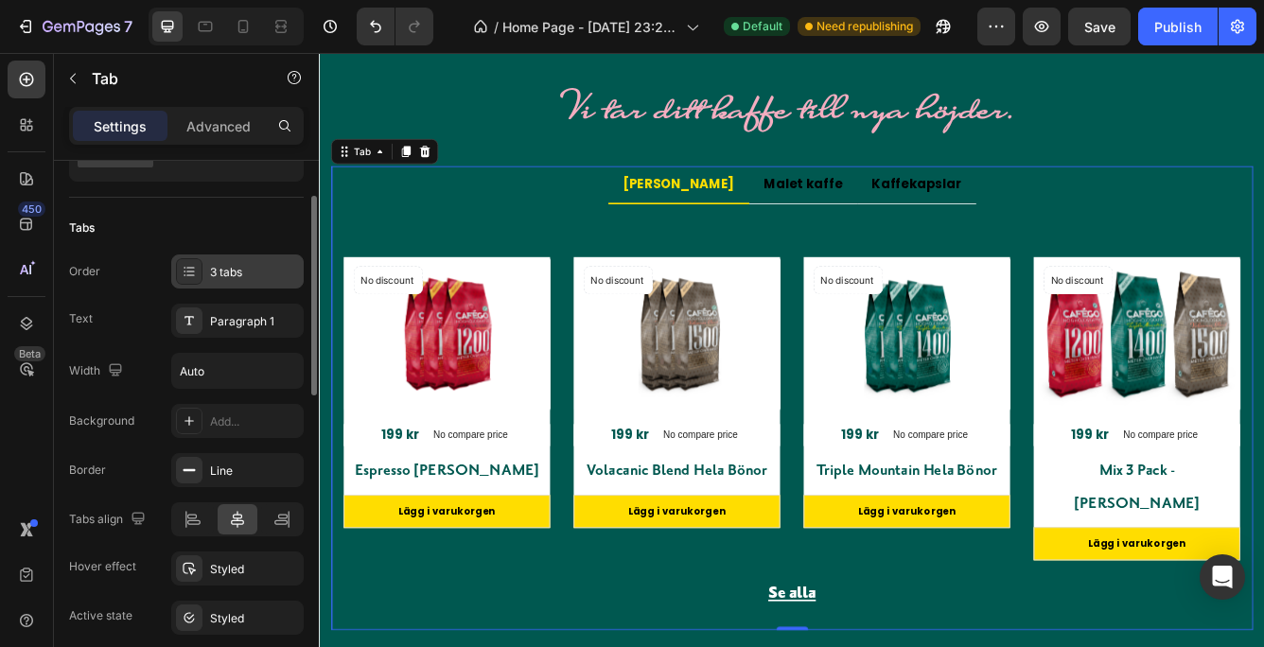
click at [258, 268] on div "3 tabs" at bounding box center [254, 272] width 89 height 17
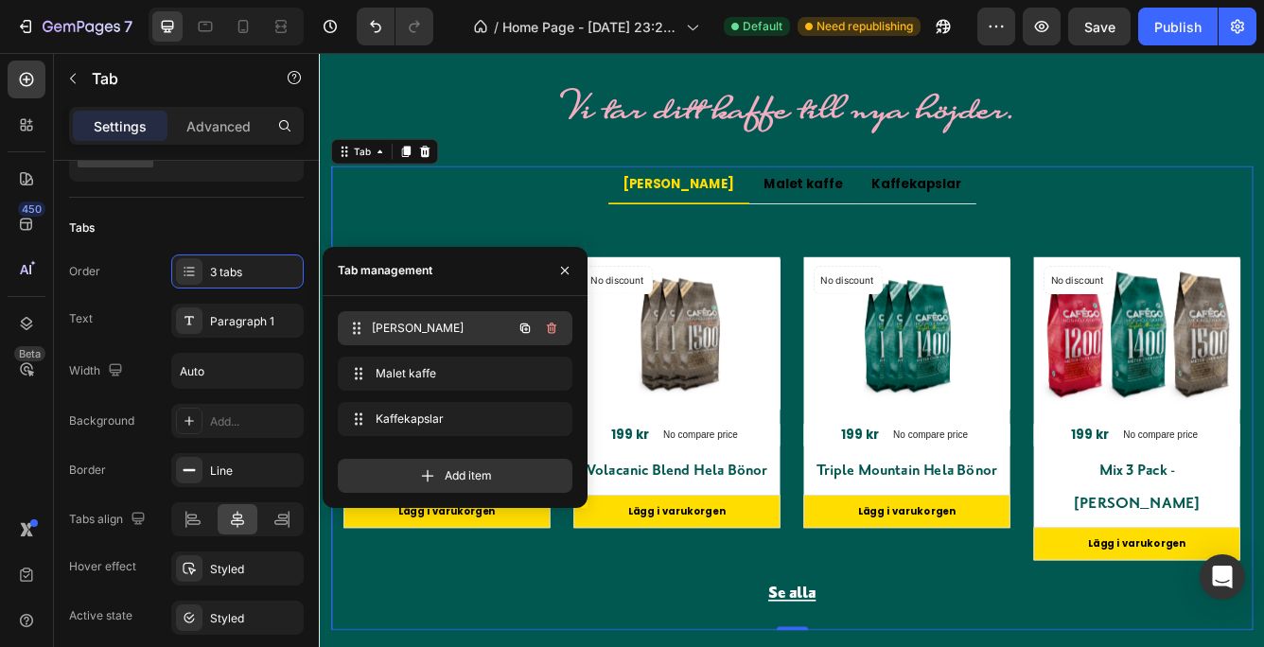
click at [464, 327] on span "[PERSON_NAME]" at bounding box center [442, 328] width 140 height 17
